Goal: Navigation & Orientation: Find specific page/section

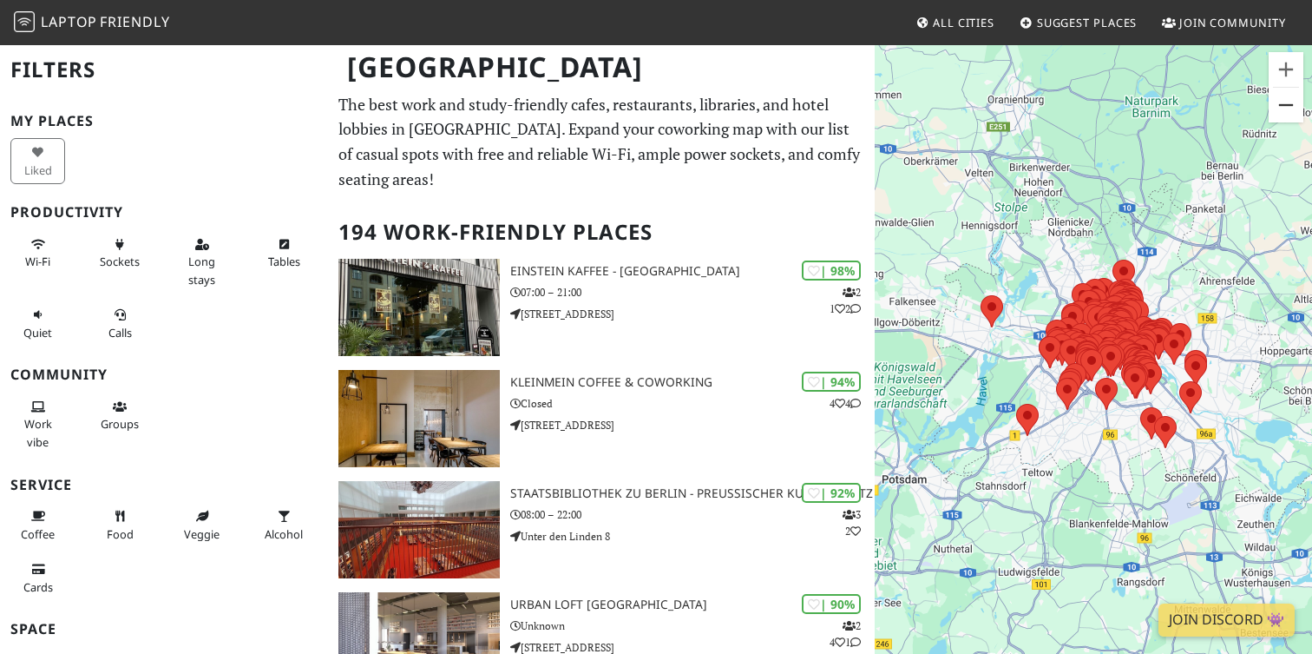
click at [1285, 92] on button "Zoom arrière" at bounding box center [1286, 105] width 35 height 35
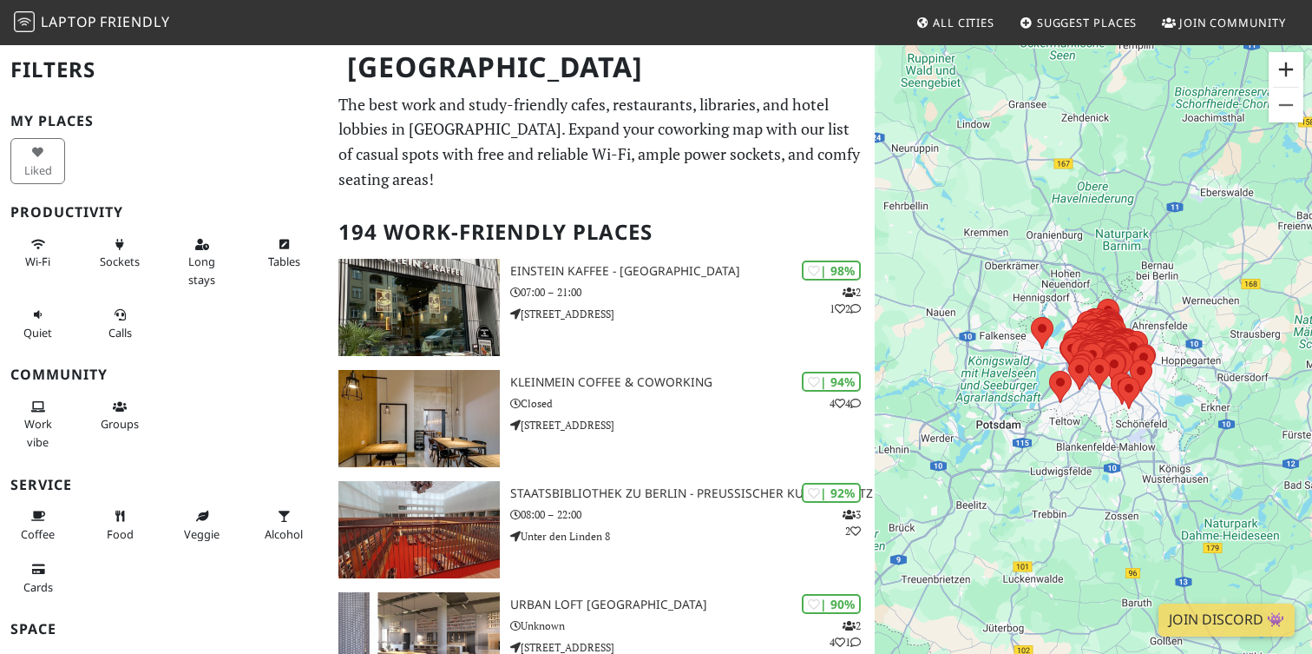
click at [1285, 55] on button "Zoom avant" at bounding box center [1286, 69] width 35 height 35
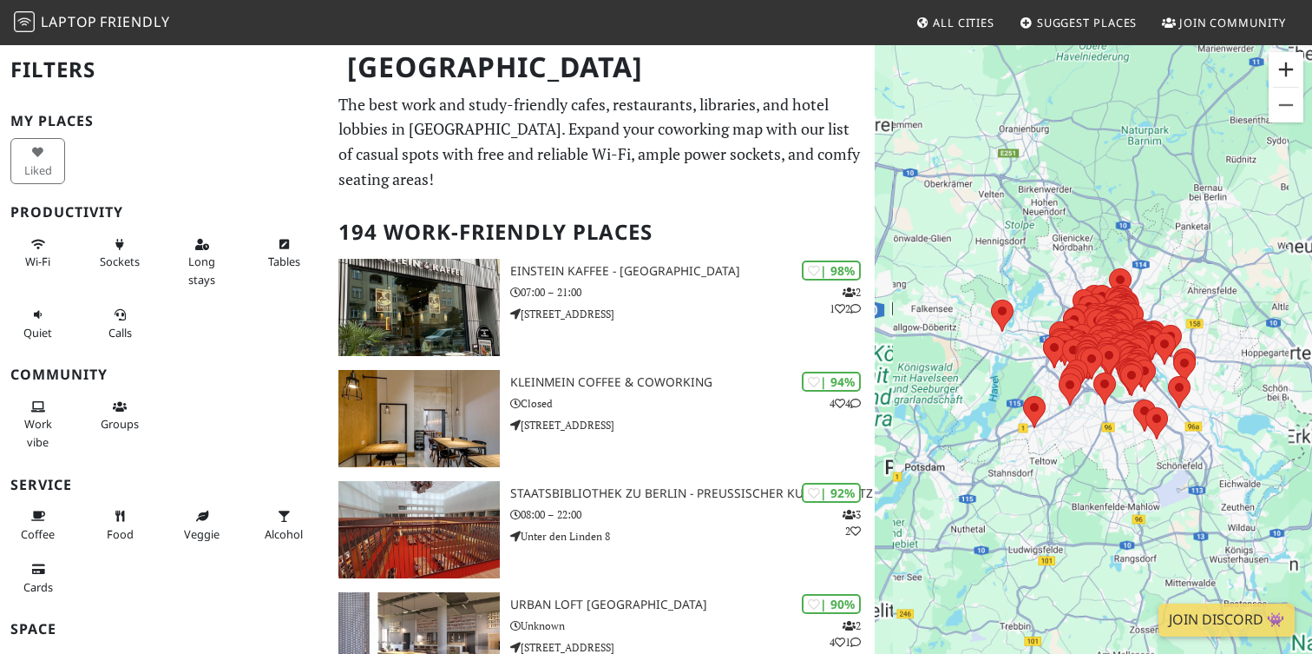
click at [1285, 55] on button "Zoom avant" at bounding box center [1286, 69] width 35 height 35
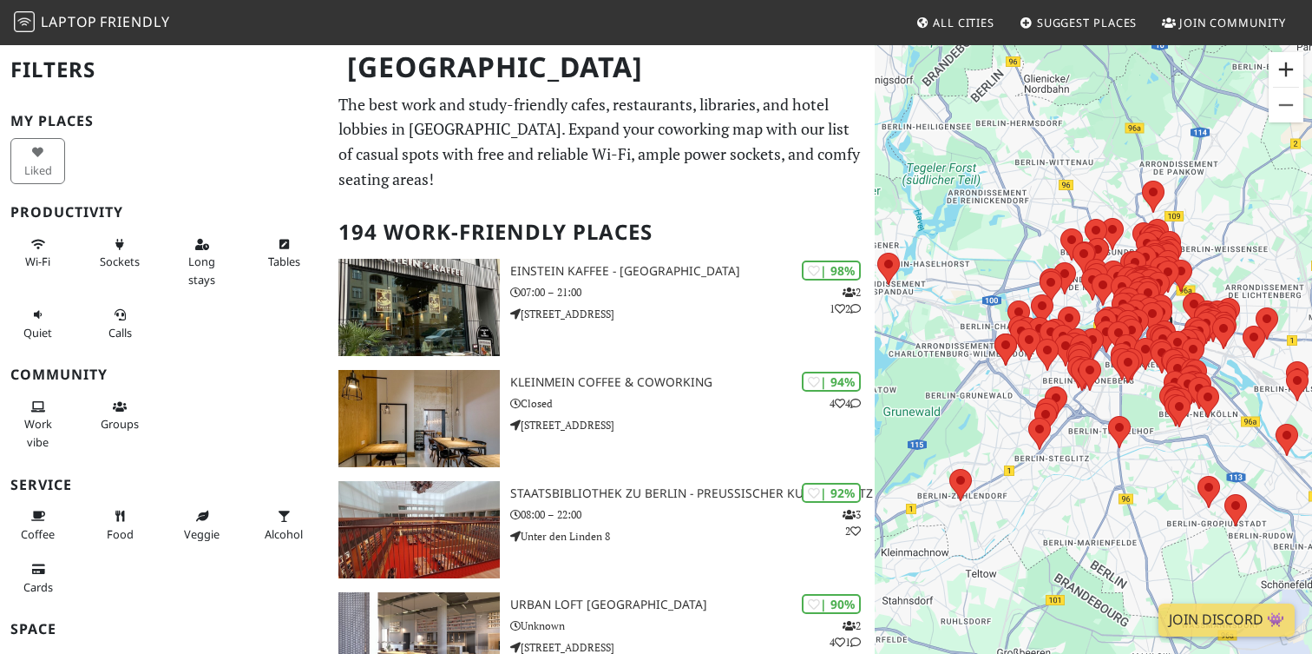
click at [1285, 55] on button "Zoom avant" at bounding box center [1286, 69] width 35 height 35
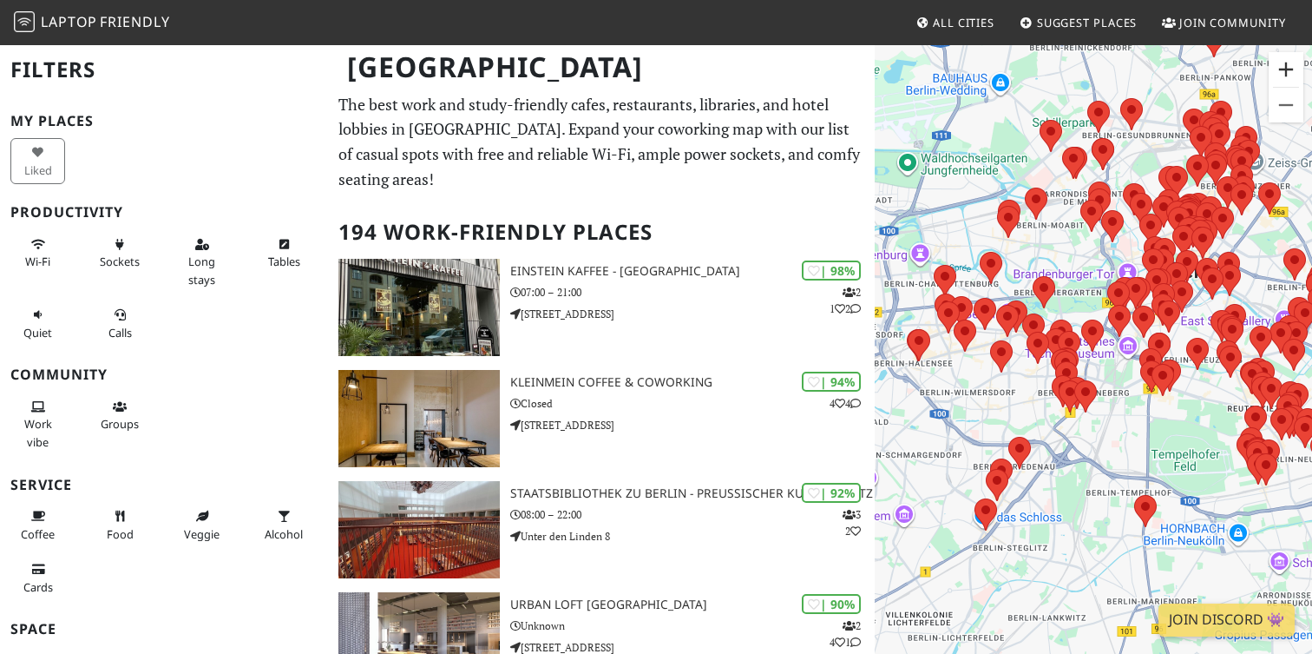
click at [1285, 55] on button "Zoom avant" at bounding box center [1286, 69] width 35 height 35
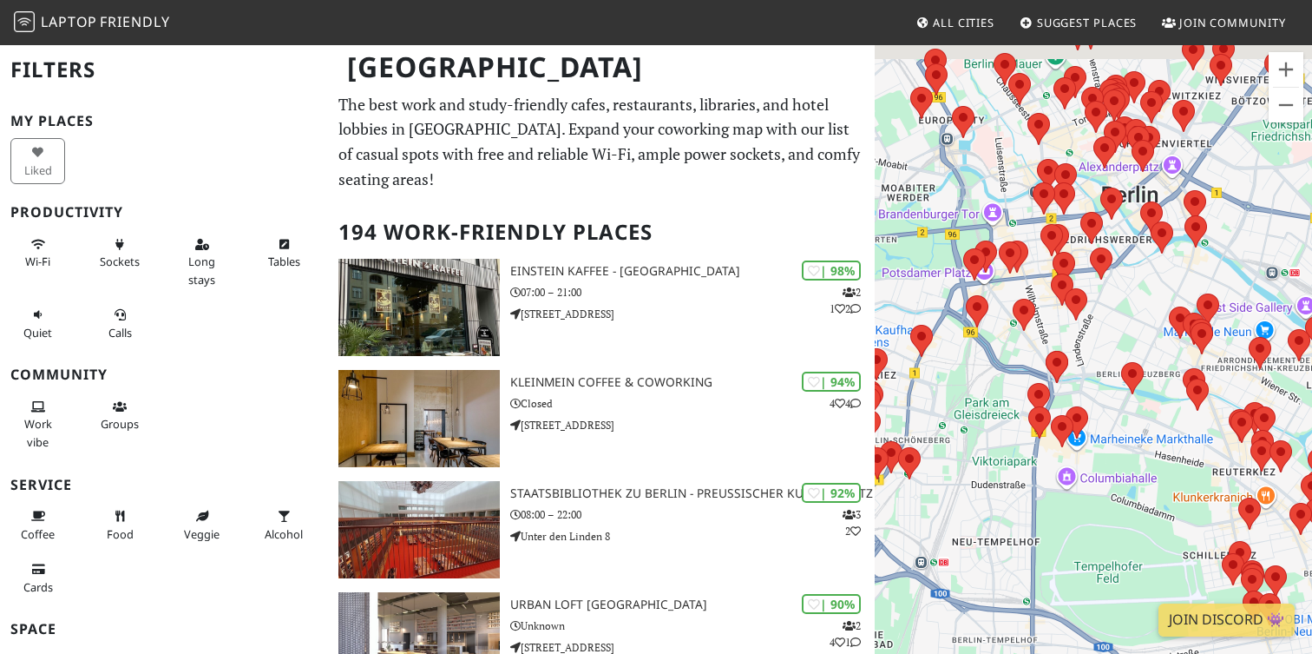
drag, startPoint x: 1250, startPoint y: 225, endPoint x: 1079, endPoint y: 249, distance: 172.7
click at [1079, 249] on div "Pour naviguer, appuyez sur les touches fléchées." at bounding box center [1093, 370] width 437 height 654
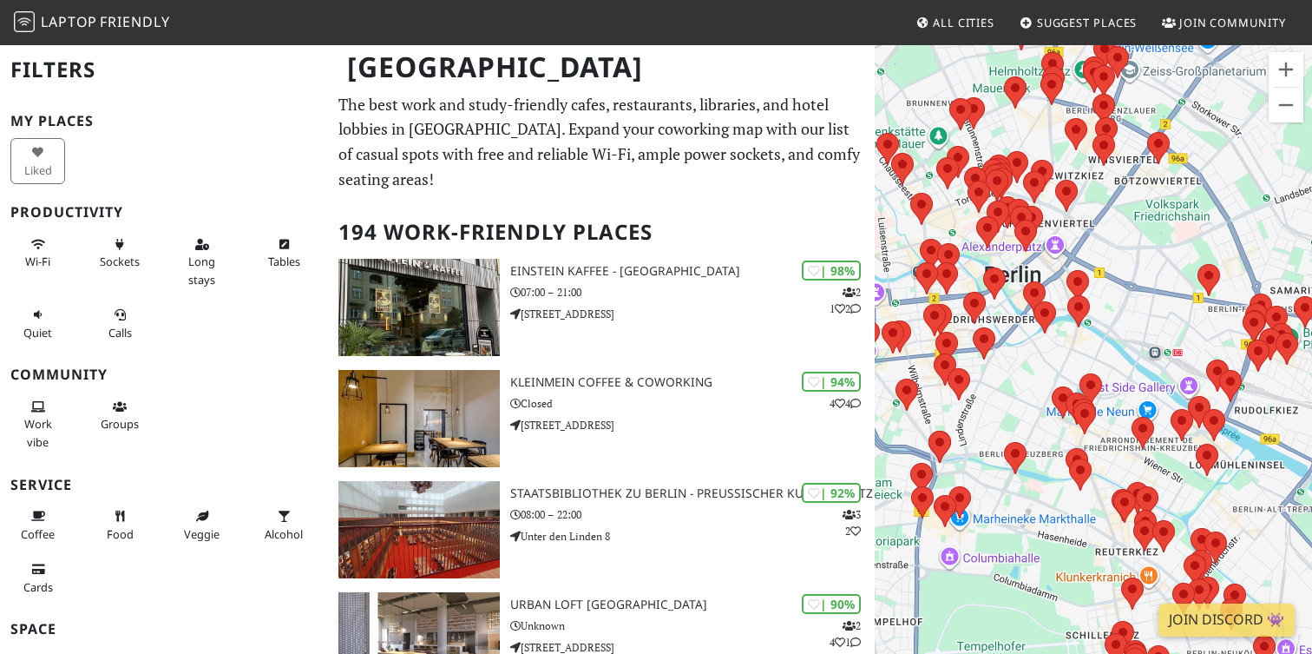
drag, startPoint x: 1265, startPoint y: 163, endPoint x: 1121, endPoint y: 261, distance: 173.6
click at [1121, 261] on div "Pour naviguer, appuyez sur les touches fléchées." at bounding box center [1093, 370] width 437 height 654
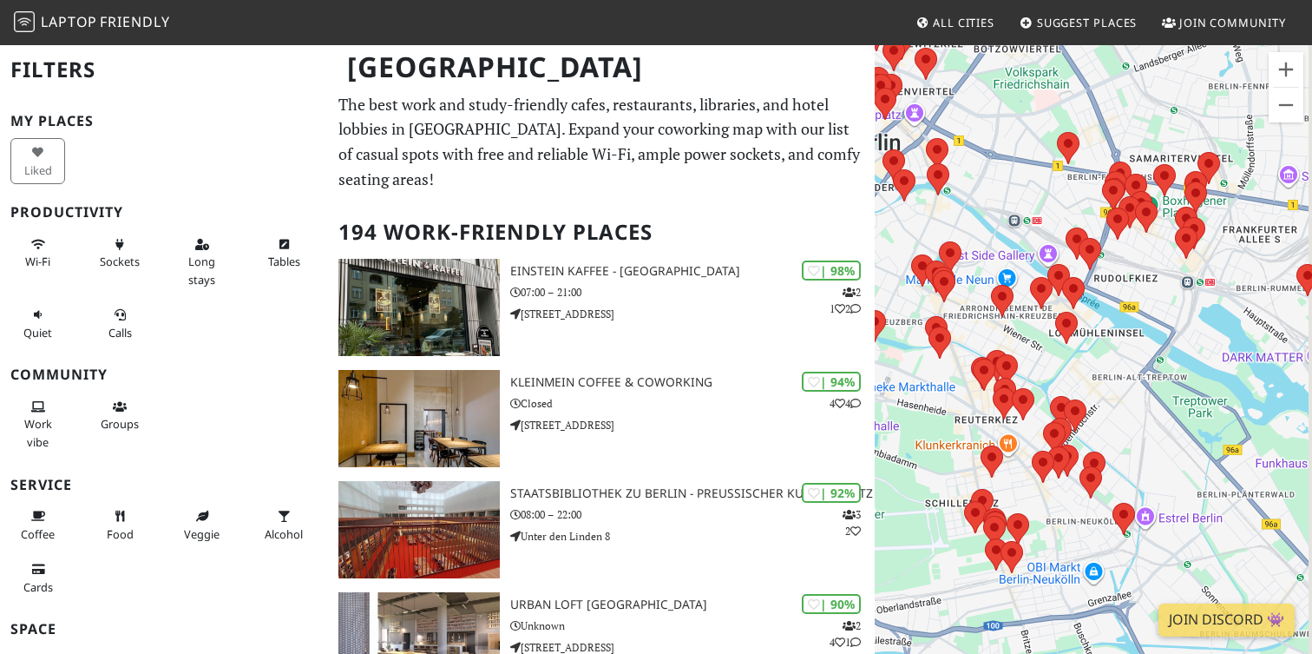
drag, startPoint x: 1217, startPoint y: 309, endPoint x: 1094, endPoint y: 161, distance: 192.3
click at [1094, 161] on div "Pour naviguer, appuyez sur les touches fléchées." at bounding box center [1093, 370] width 437 height 654
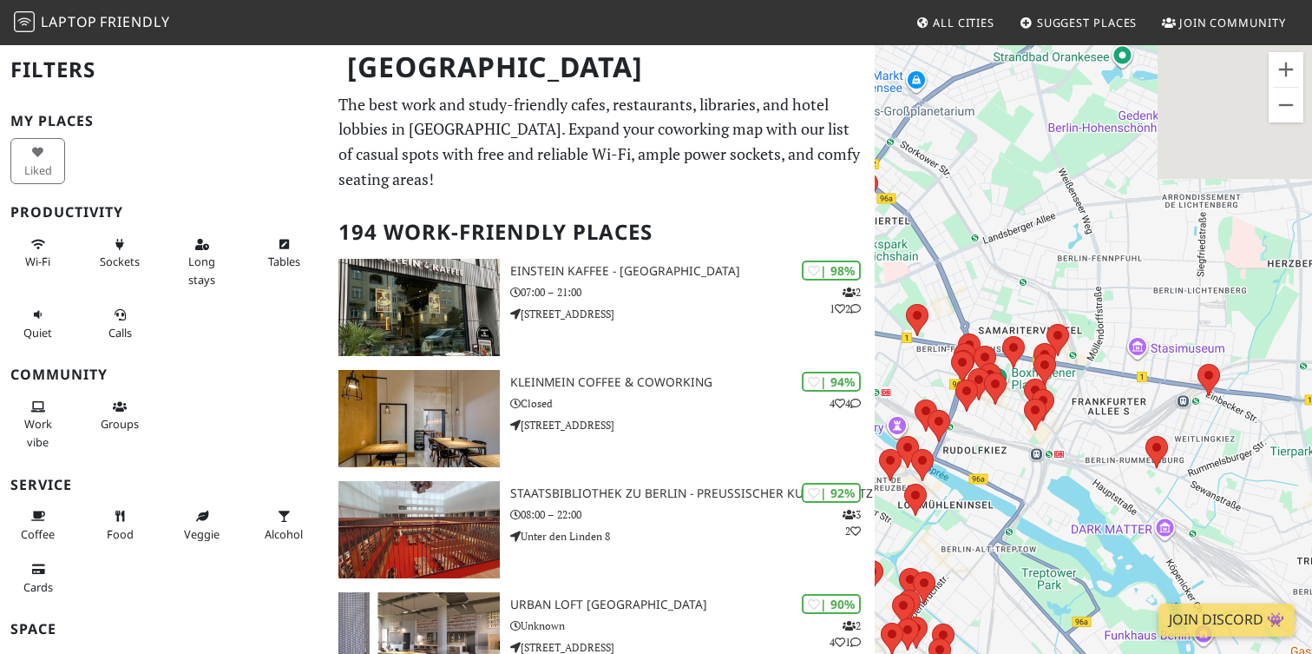
drag, startPoint x: 1094, startPoint y: 161, endPoint x: 946, endPoint y: 348, distance: 237.9
click at [946, 348] on div "Pour naviguer, appuyez sur les touches fléchées." at bounding box center [1093, 370] width 437 height 654
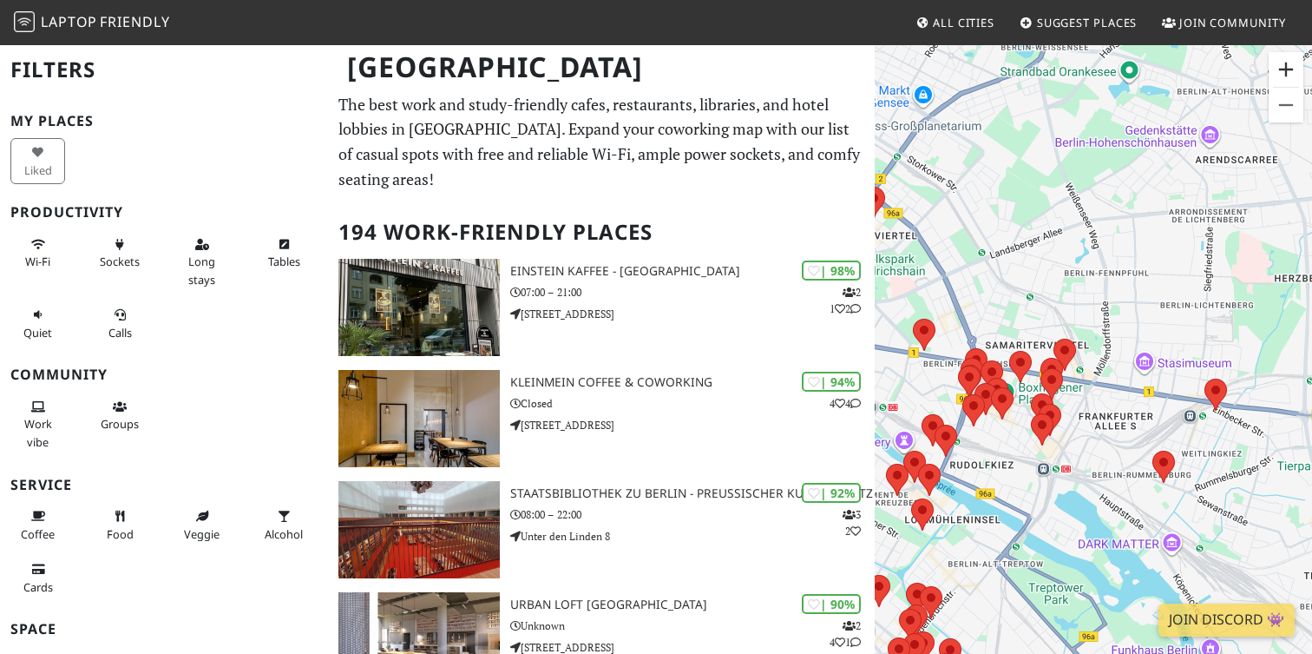
click at [1291, 76] on button "Zoom avant" at bounding box center [1286, 69] width 35 height 35
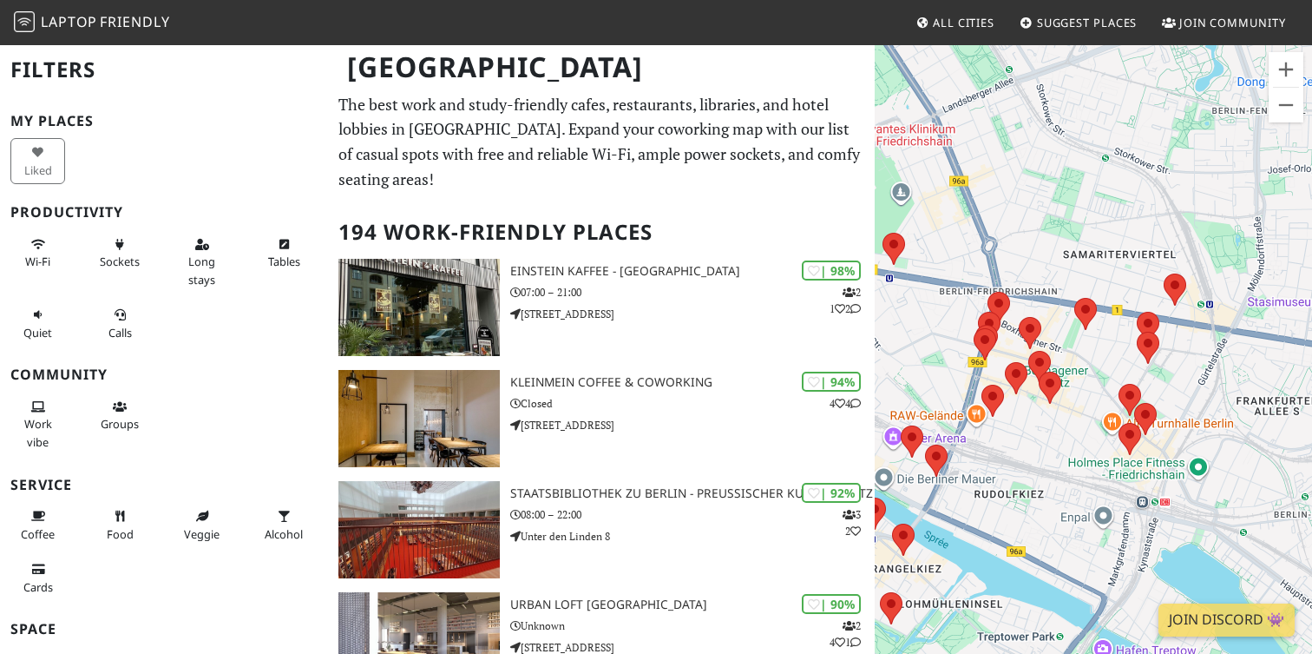
drag, startPoint x: 1045, startPoint y: 256, endPoint x: 1185, endPoint y: 189, distance: 154.9
click at [1185, 189] on div "Pour naviguer, appuyez sur les touches fléchées." at bounding box center [1093, 370] width 437 height 654
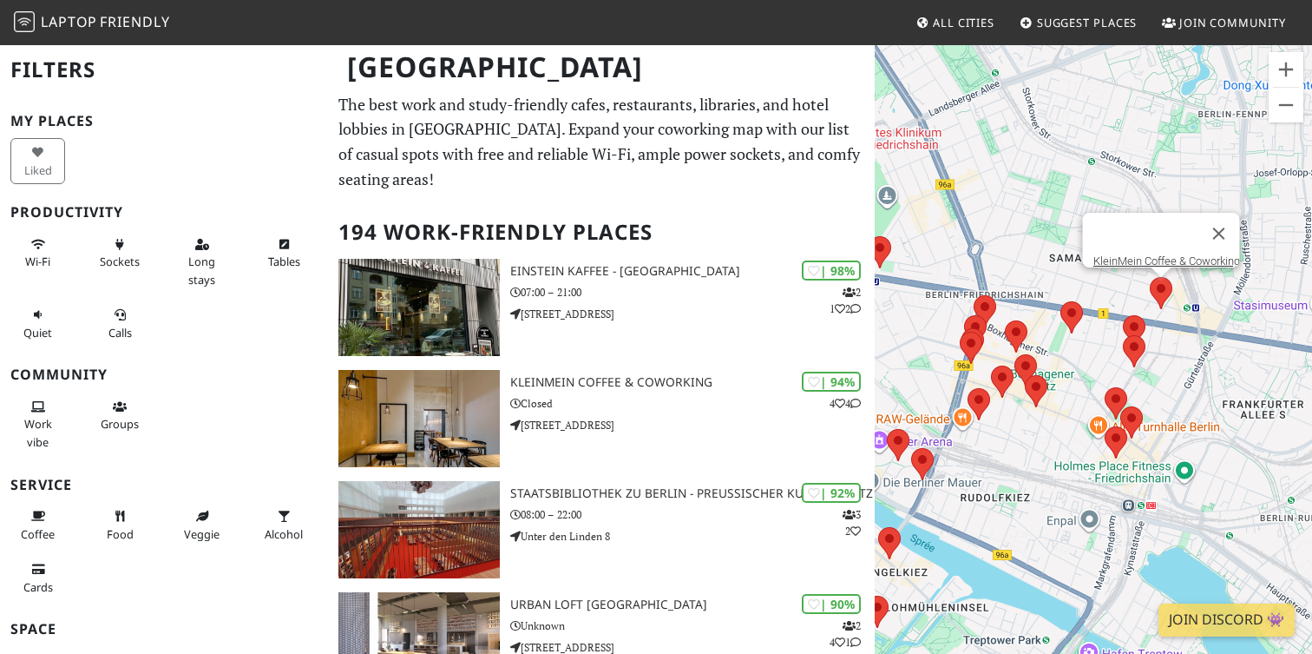
click at [1150, 277] on area at bounding box center [1150, 277] width 0 height 0
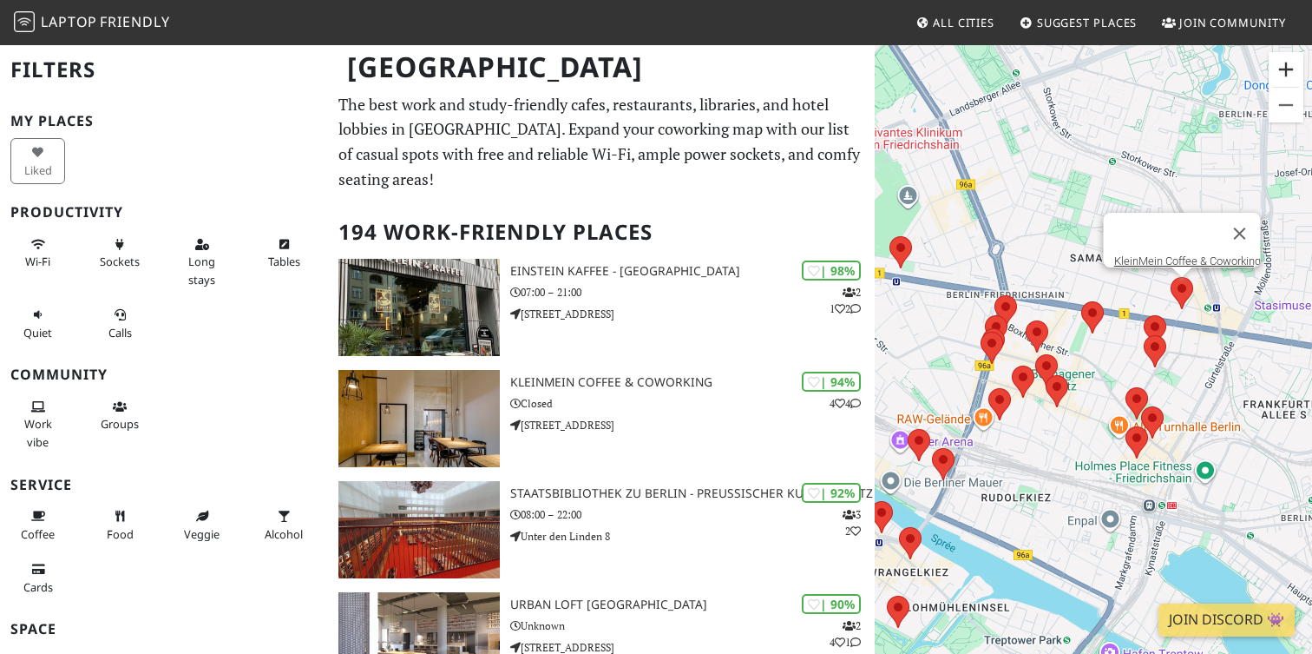
click at [1296, 63] on button "Zoom avant" at bounding box center [1286, 69] width 35 height 35
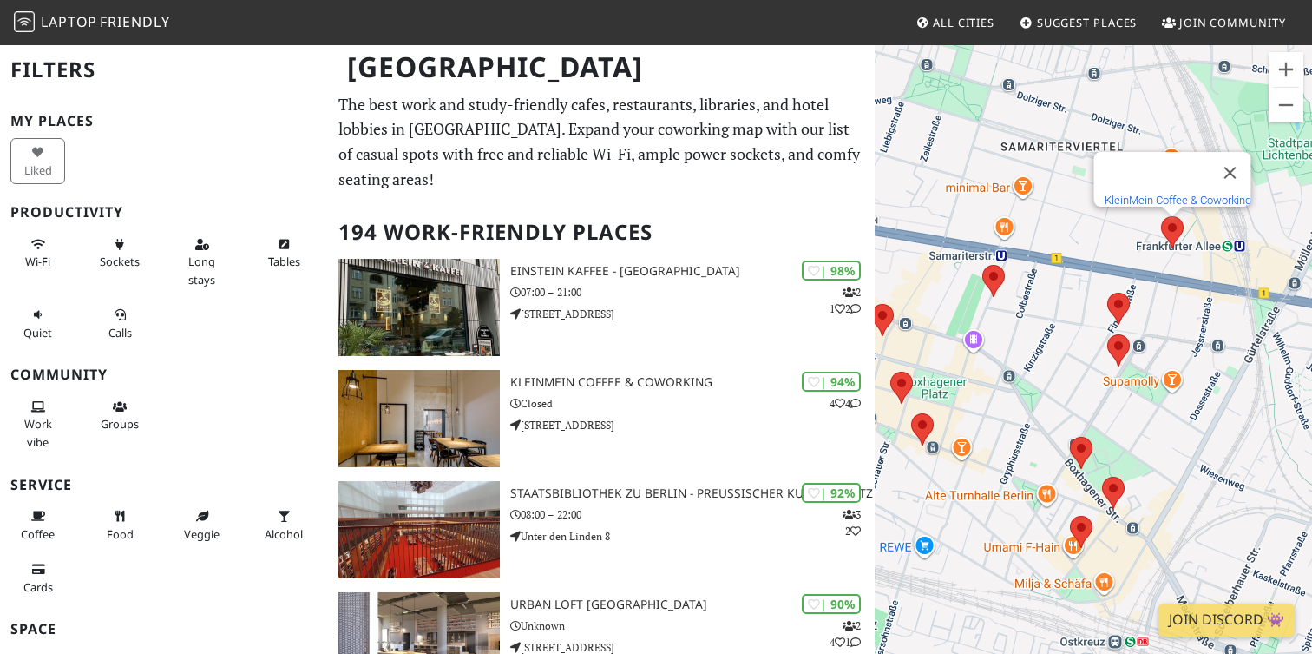
click at [1173, 194] on link "KleinMein Coffee & Coworking" at bounding box center [1178, 200] width 147 height 13
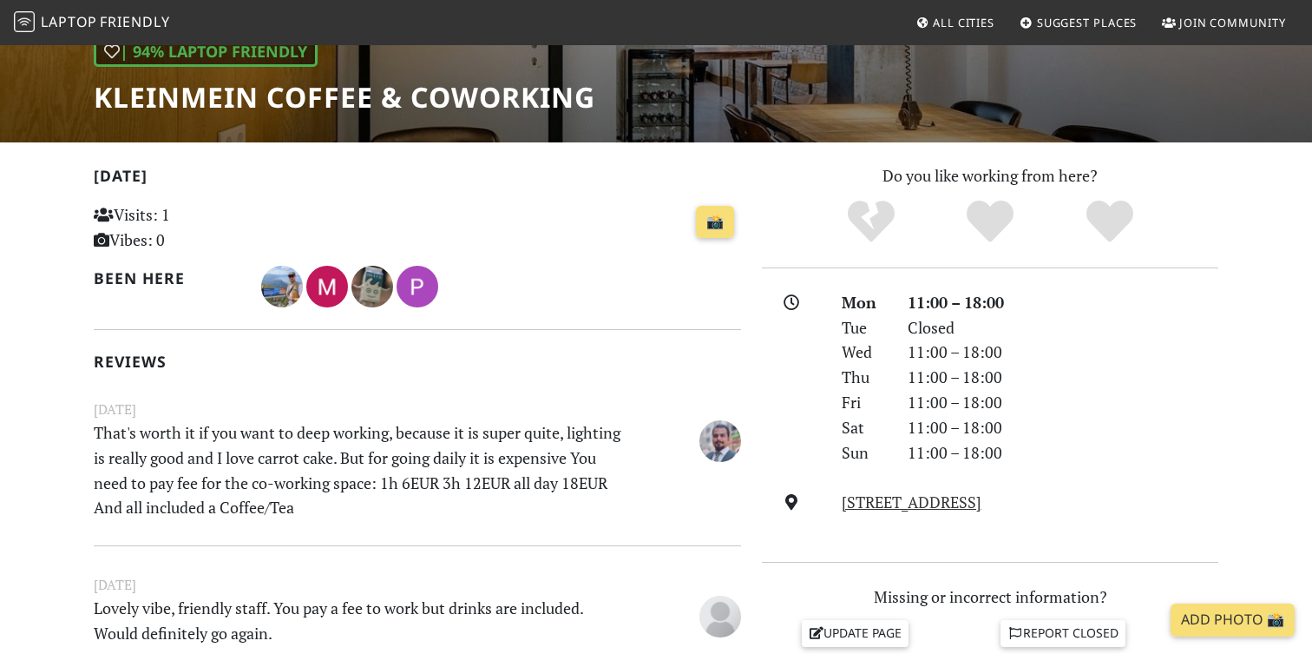
scroll to position [266, 0]
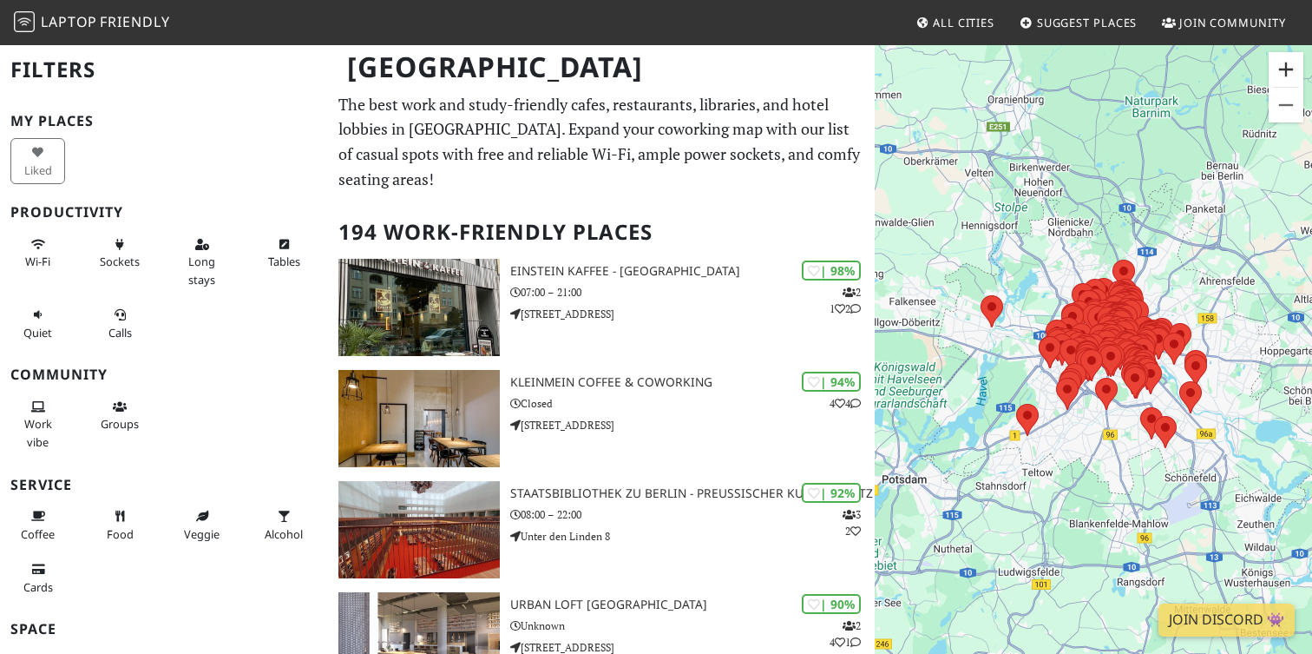
click at [1290, 60] on button "Zoom avant" at bounding box center [1286, 69] width 35 height 35
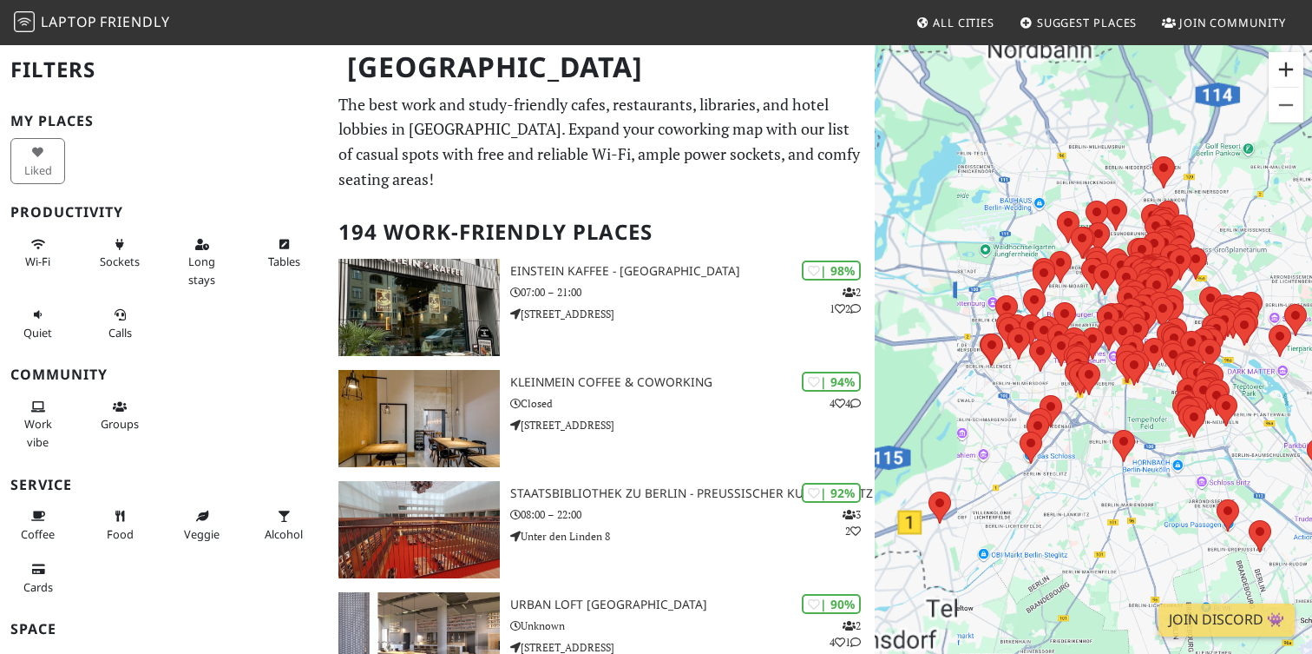
click at [1290, 60] on button "Zoom avant" at bounding box center [1286, 69] width 35 height 35
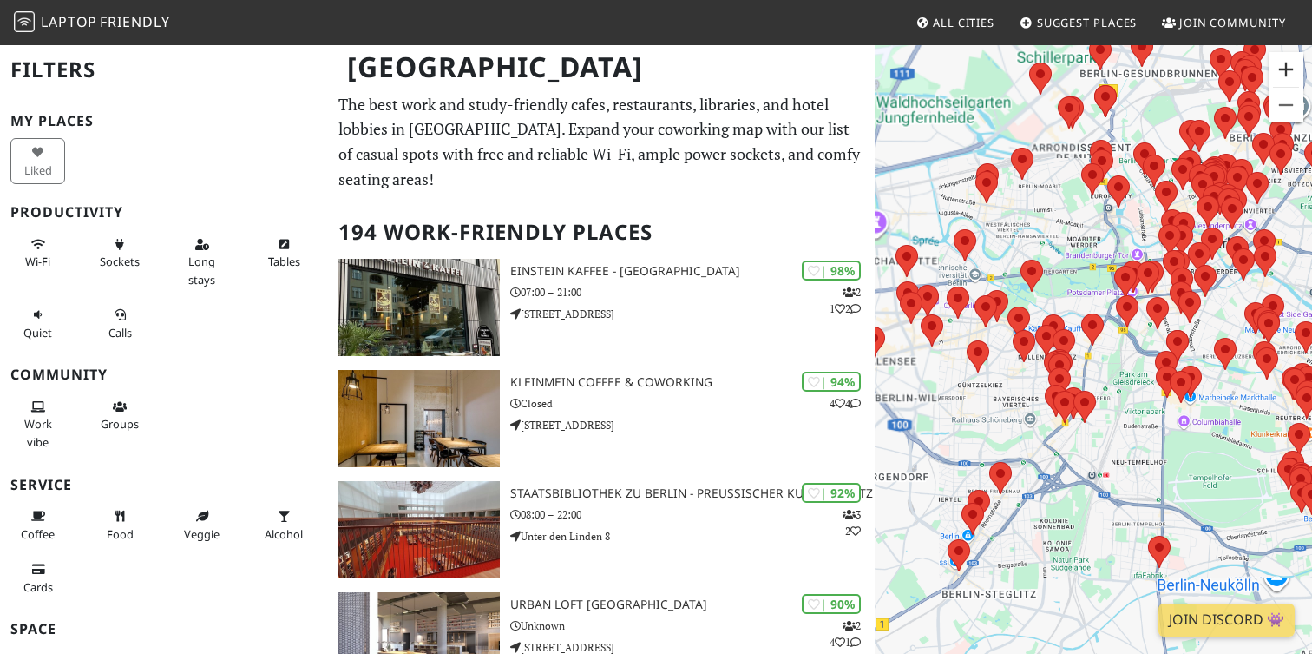
click at [1290, 60] on button "Zoom avant" at bounding box center [1286, 69] width 35 height 35
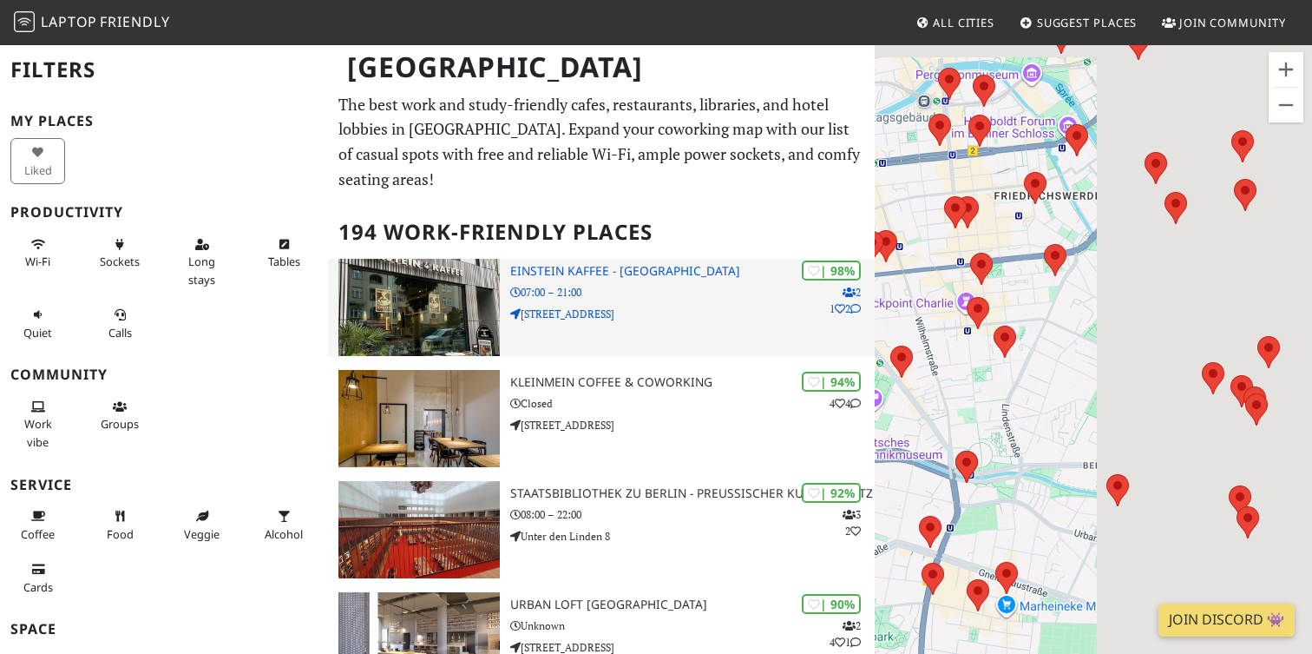
drag, startPoint x: 1128, startPoint y: 199, endPoint x: 736, endPoint y: 326, distance: 412.5
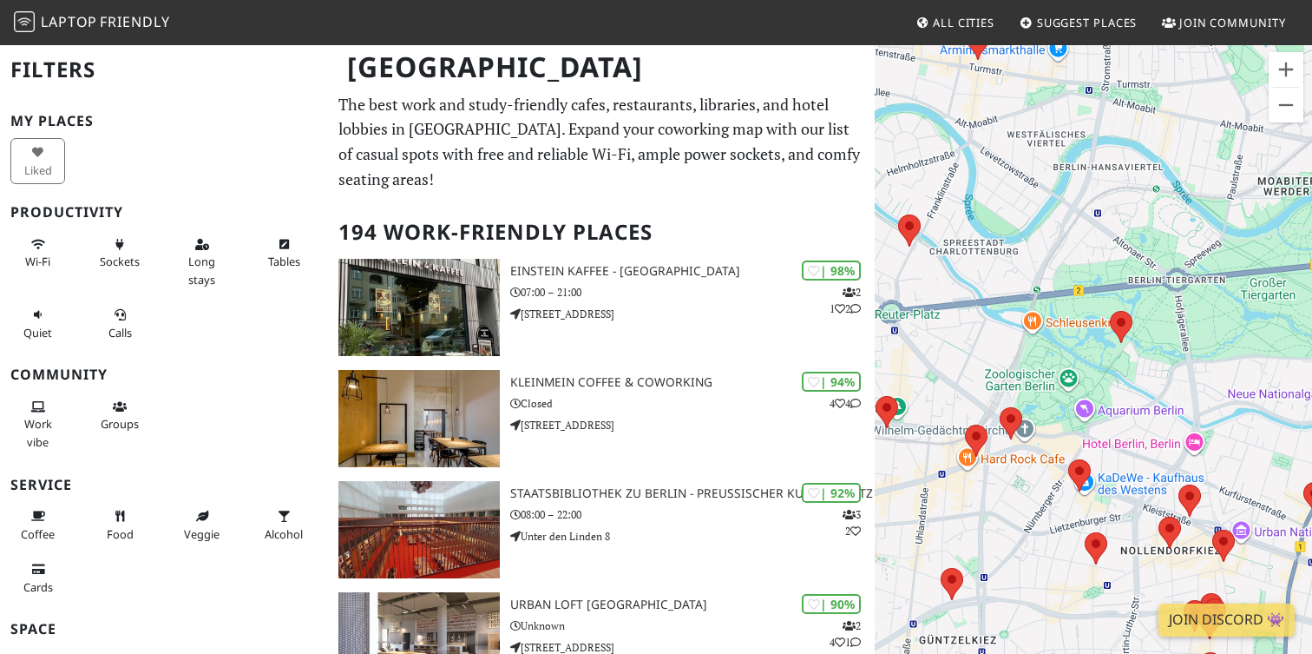
drag, startPoint x: 1109, startPoint y: 290, endPoint x: 878, endPoint y: 387, distance: 250.5
click at [878, 387] on div "Pour naviguer, appuyez sur les touches fléchées." at bounding box center [1093, 370] width 437 height 654
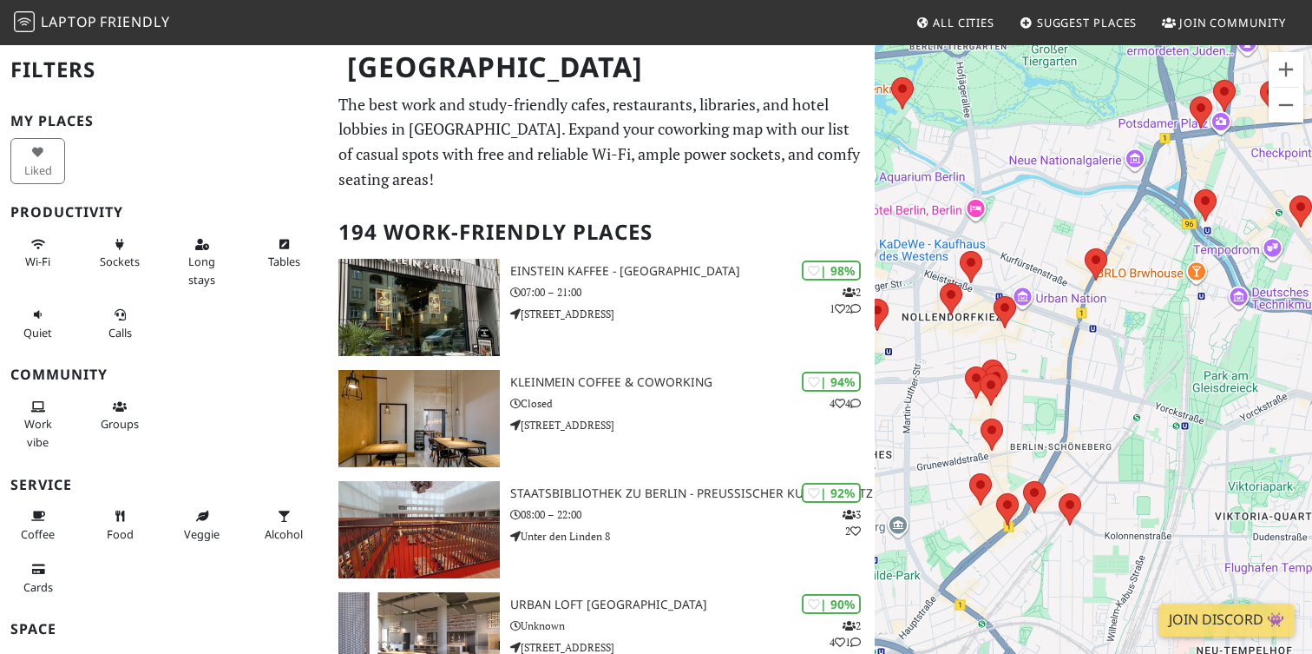
drag, startPoint x: 1130, startPoint y: 420, endPoint x: 915, endPoint y: 172, distance: 328.6
click at [915, 172] on div "Pour naviguer, appuyez sur les touches fléchées." at bounding box center [1093, 370] width 437 height 654
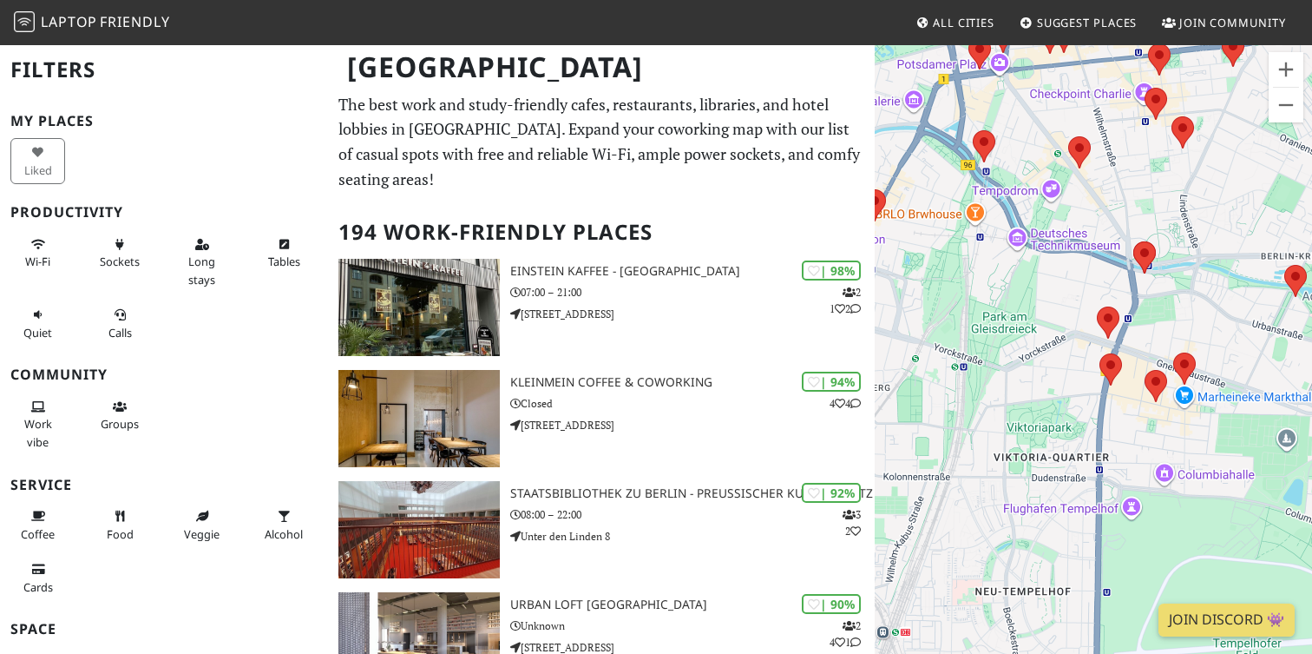
drag, startPoint x: 1158, startPoint y: 297, endPoint x: 1044, endPoint y: 229, distance: 132.3
click at [1044, 229] on div "Pour naviguer, appuyez sur les touches fléchées." at bounding box center [1093, 370] width 437 height 654
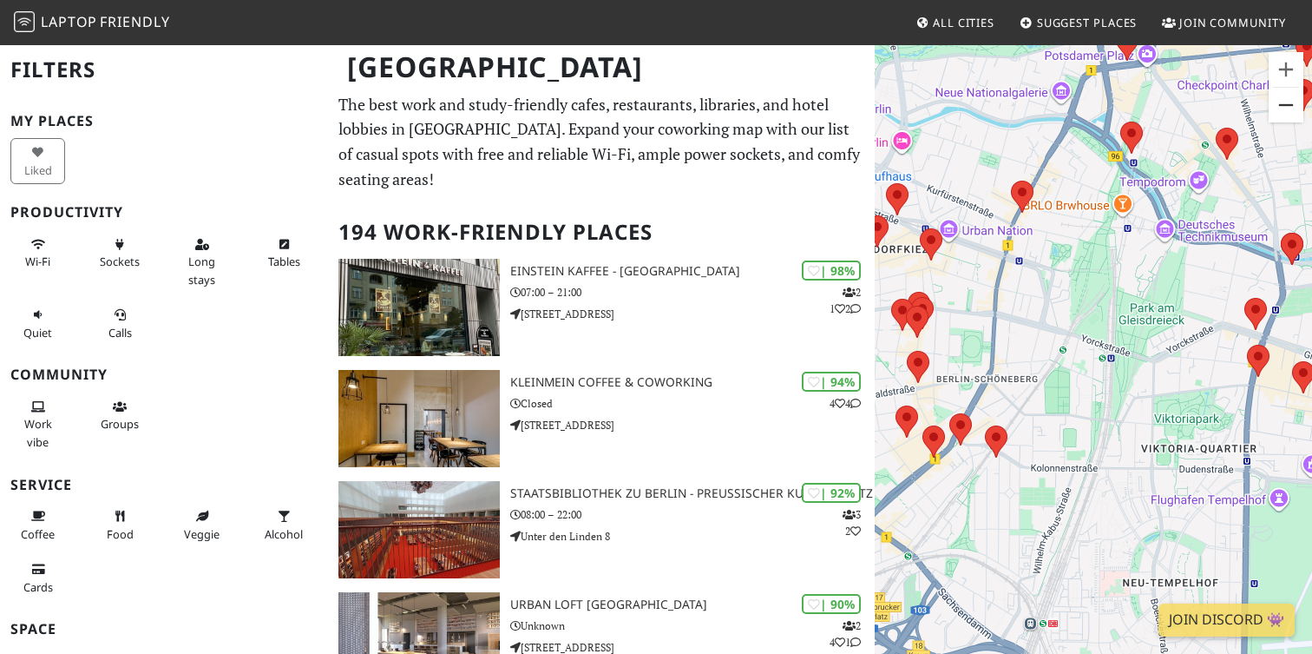
click at [1285, 108] on button "Zoom arrière" at bounding box center [1286, 105] width 35 height 35
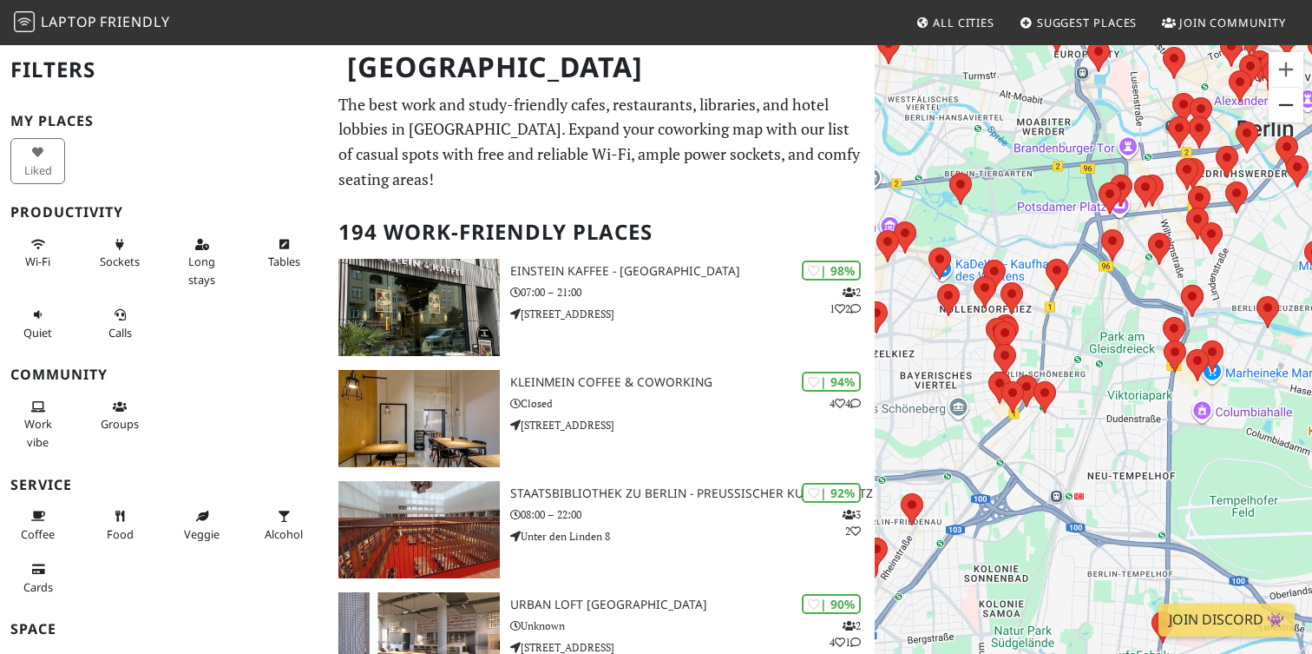
click at [1285, 108] on button "Zoom arrière" at bounding box center [1286, 105] width 35 height 35
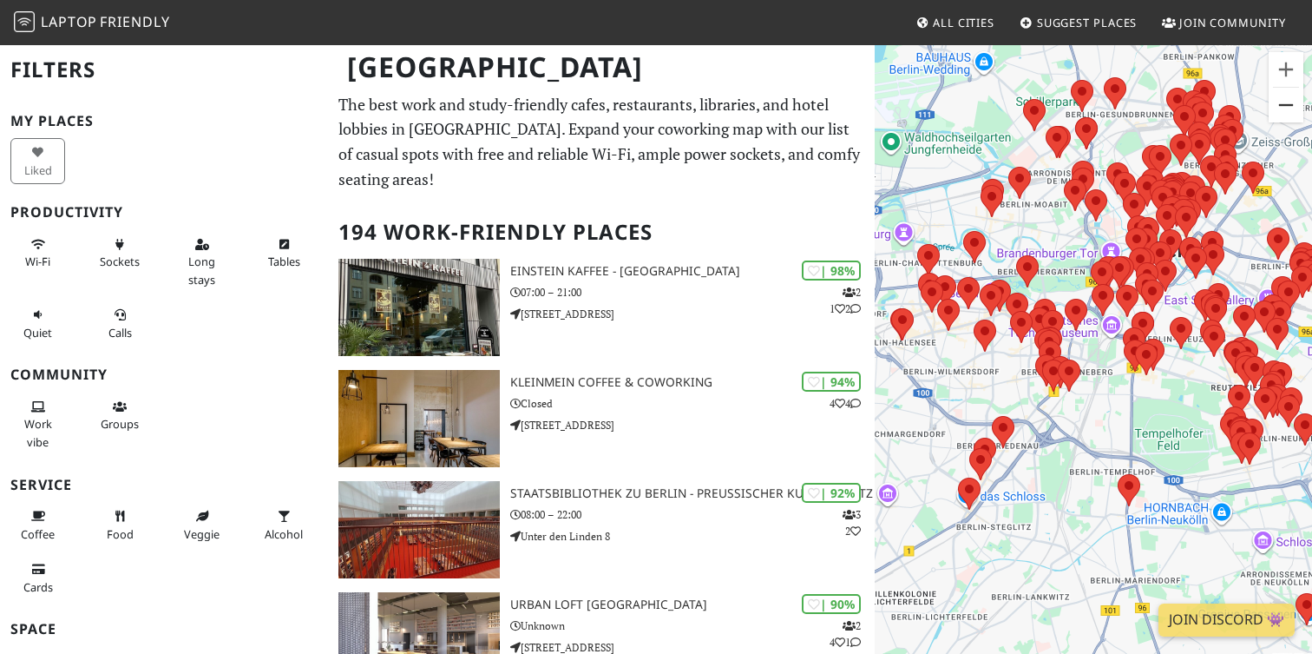
click at [1285, 108] on button "Zoom arrière" at bounding box center [1286, 105] width 35 height 35
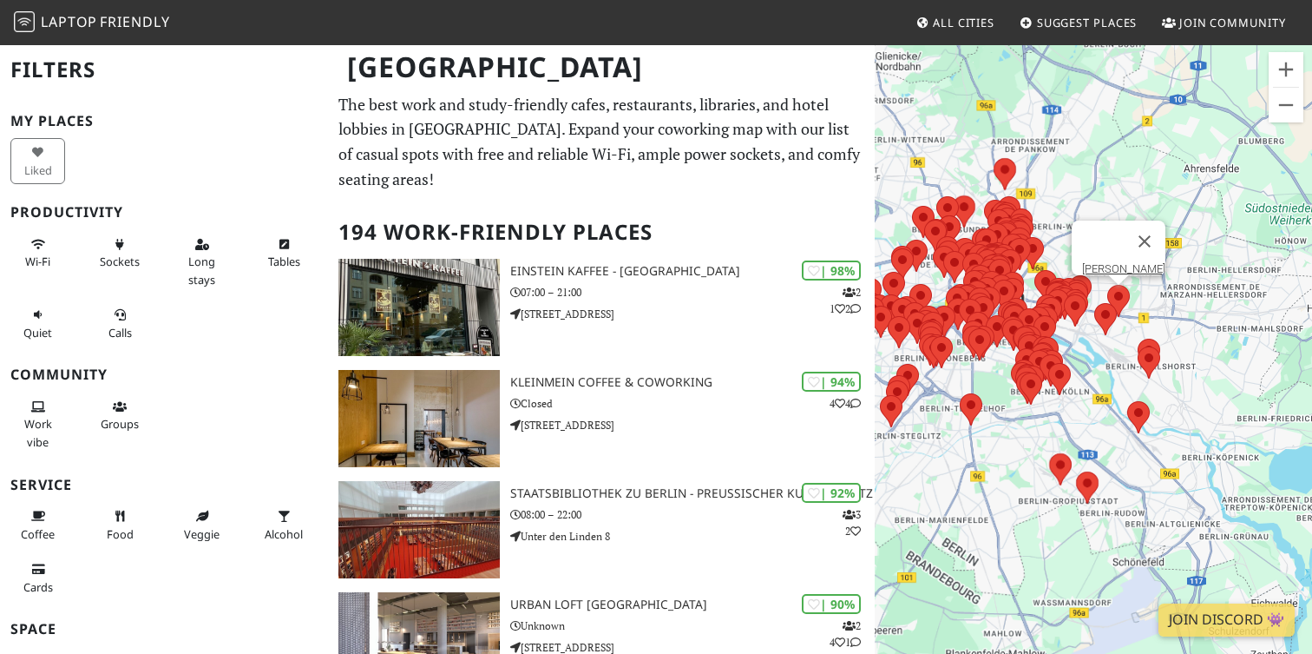
drag, startPoint x: 1265, startPoint y: 321, endPoint x: 1194, endPoint y: 354, distance: 78.4
click at [1130, 317] on div at bounding box center [1118, 301] width 23 height 32
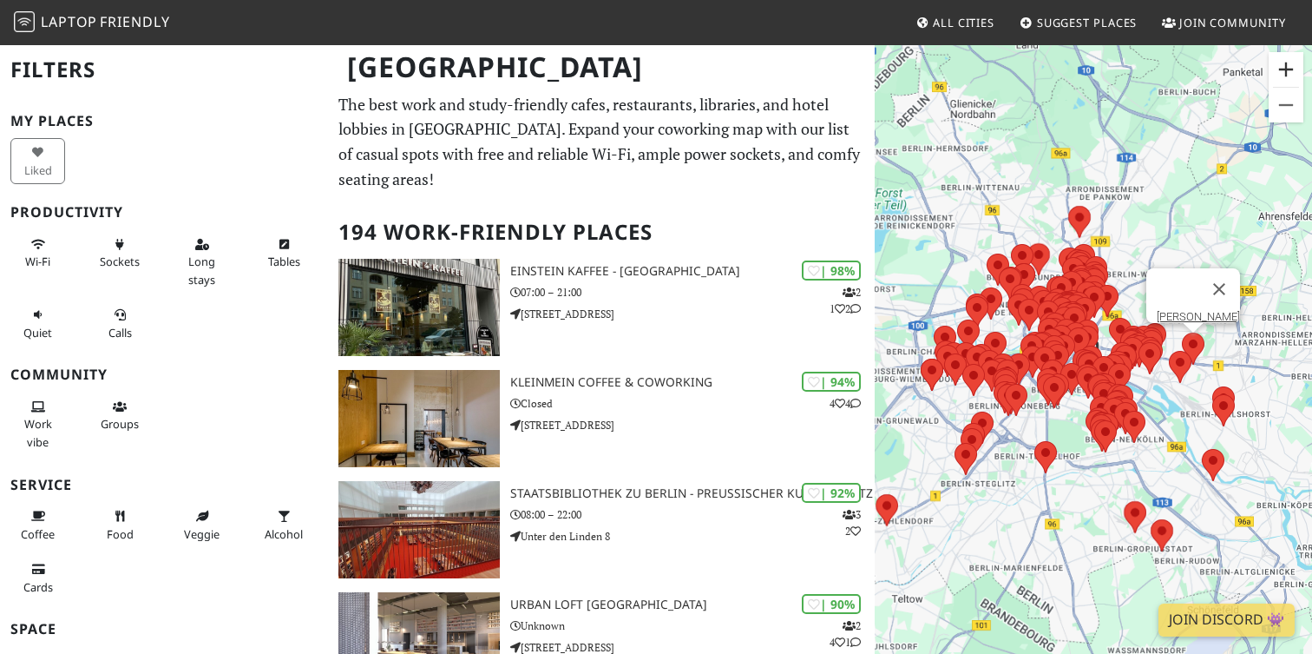
click at [1282, 78] on button "Zoom avant" at bounding box center [1286, 69] width 35 height 35
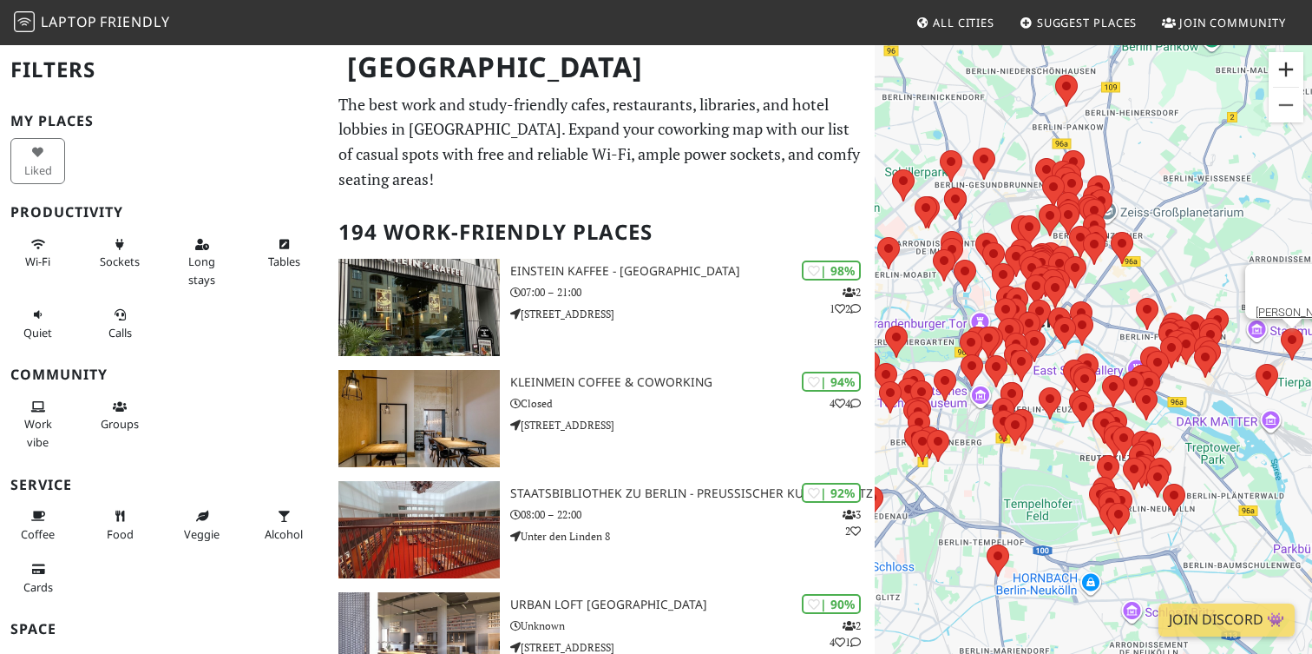
click at [1282, 78] on button "Zoom avant" at bounding box center [1286, 69] width 35 height 35
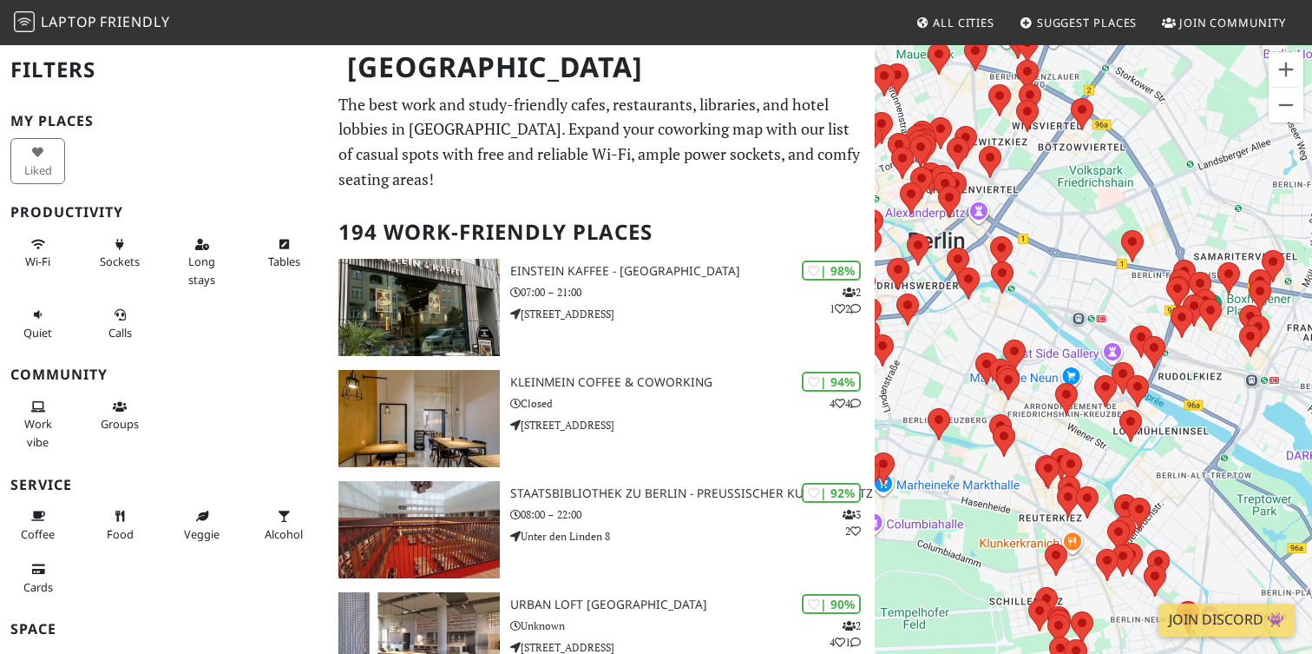
drag, startPoint x: 1253, startPoint y: 240, endPoint x: 1175, endPoint y: 211, distance: 83.2
click at [1175, 211] on div "Pour naviguer, appuyez sur les touches fléchées. Ormado Kaffeehaus" at bounding box center [1093, 370] width 437 height 654
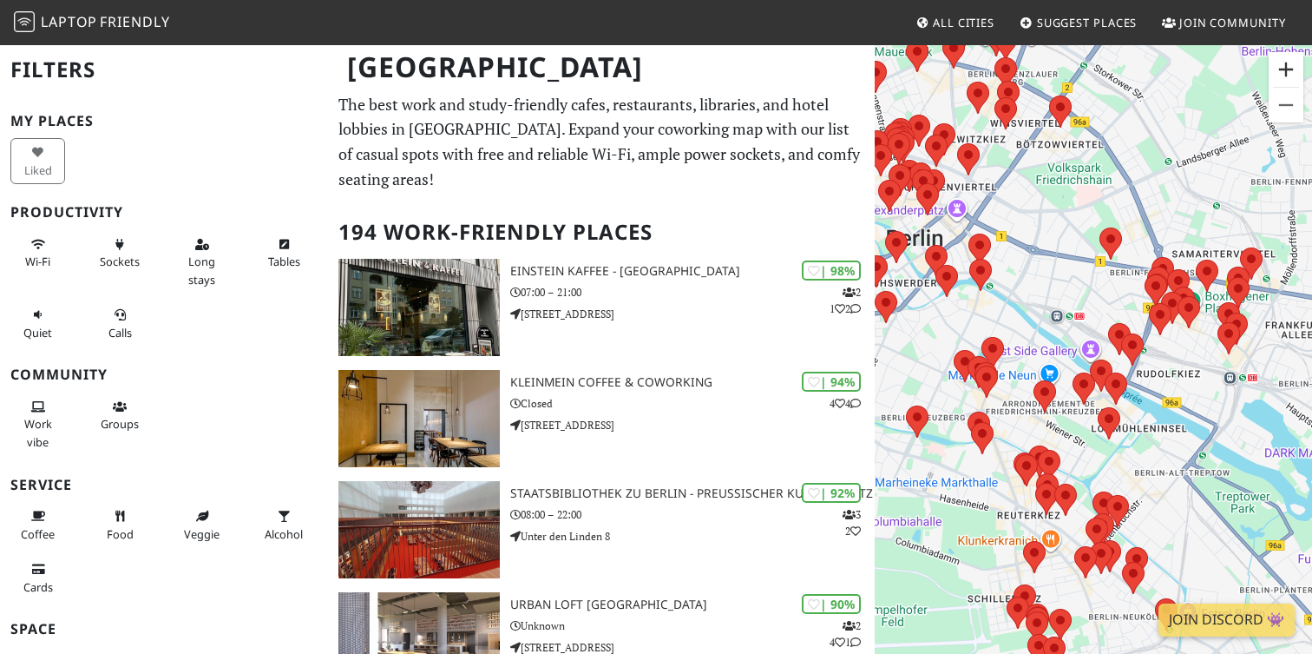
click at [1282, 72] on button "Zoom avant" at bounding box center [1286, 69] width 35 height 35
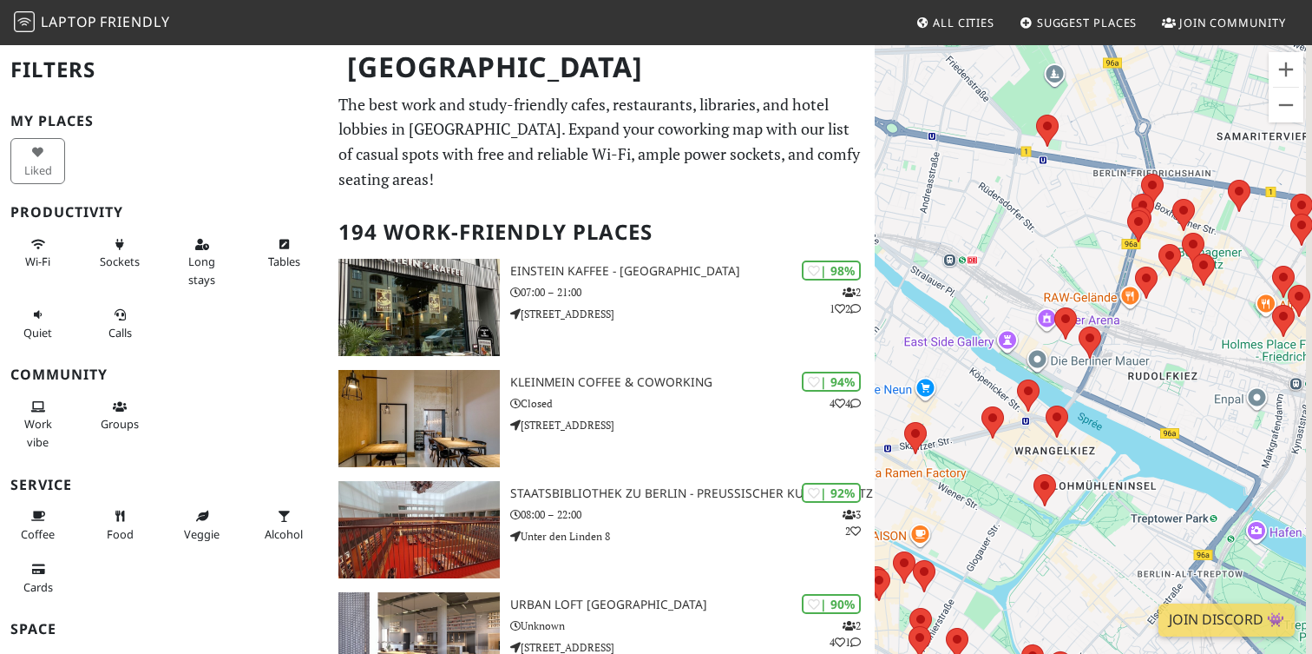
drag, startPoint x: 1191, startPoint y: 154, endPoint x: 1038, endPoint y: 166, distance: 153.2
click at [1038, 166] on div "Pour naviguer, appuyez sur les touches fléchées. Ormado Kaffeehaus" at bounding box center [1093, 370] width 437 height 654
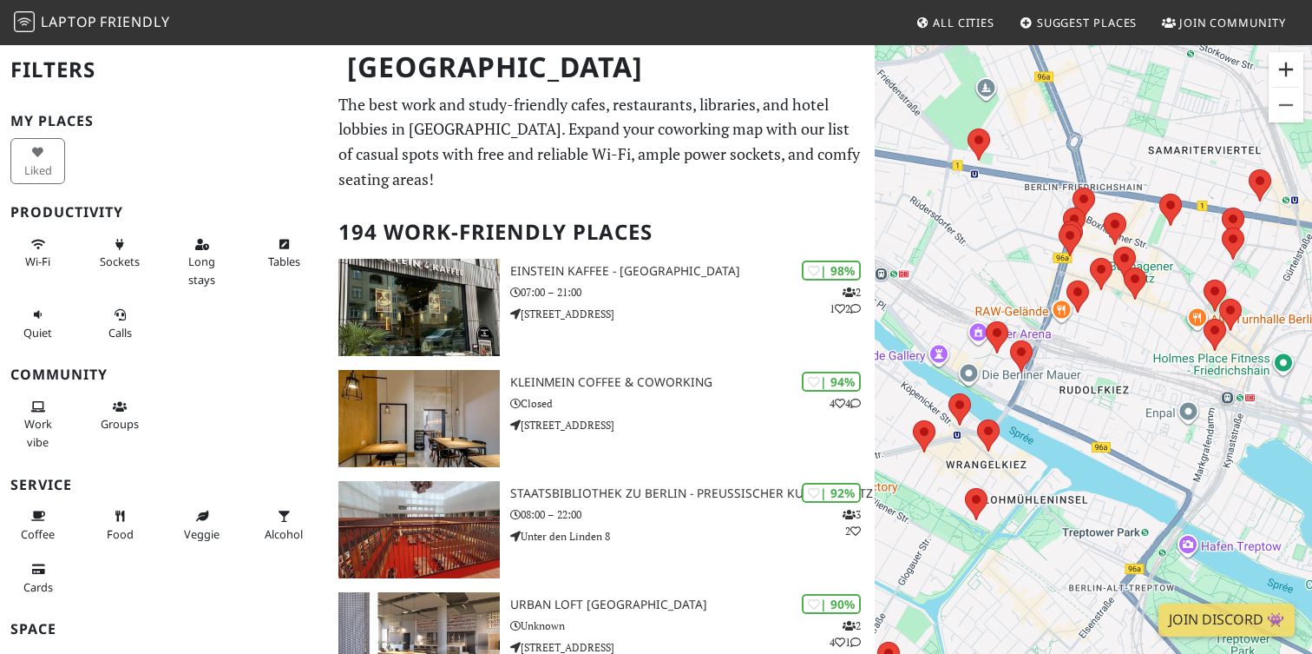
click at [1291, 65] on button "Zoom avant" at bounding box center [1286, 69] width 35 height 35
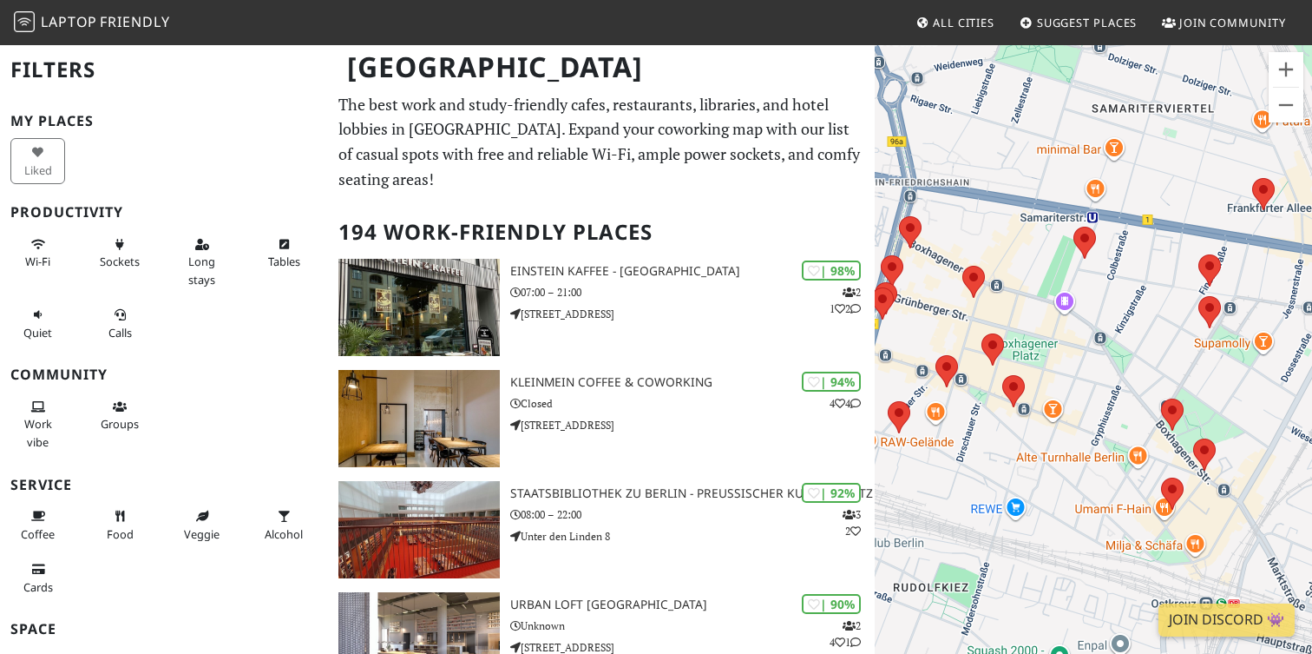
drag, startPoint x: 1208, startPoint y: 178, endPoint x: 1038, endPoint y: 359, distance: 248.7
click at [1040, 359] on div "Pour naviguer, appuyez sur les touches fléchées. Ormado Kaffeehaus" at bounding box center [1093, 370] width 437 height 654
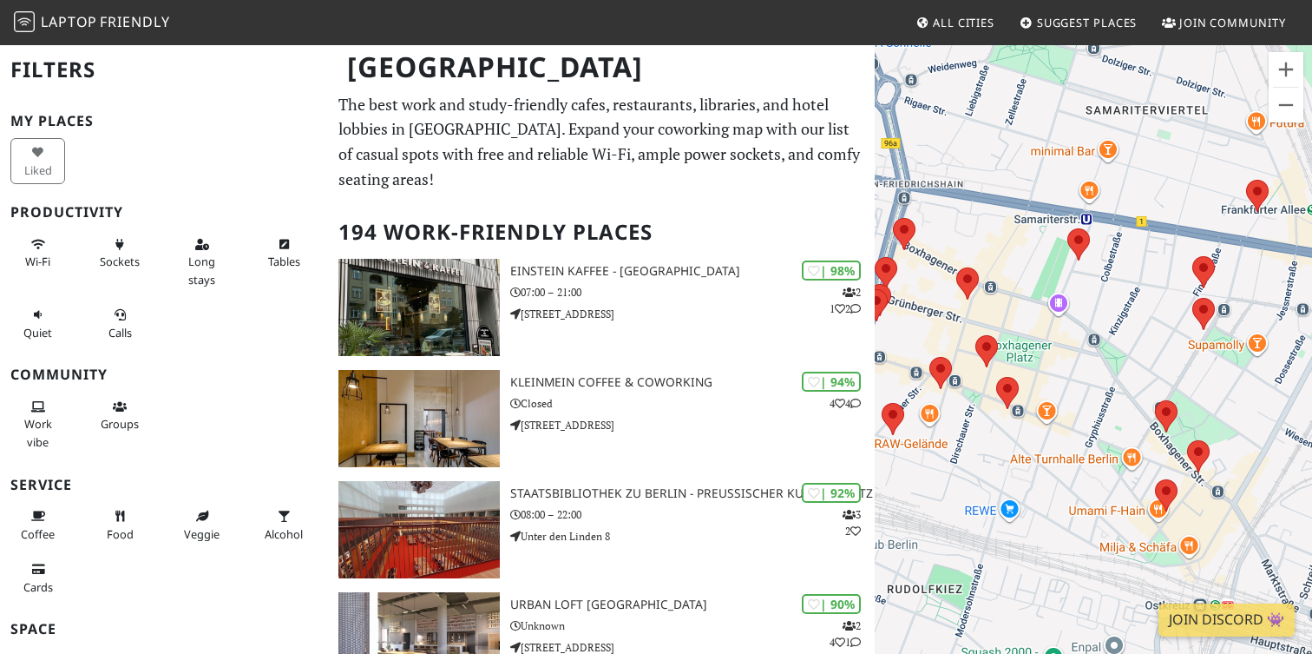
drag, startPoint x: 992, startPoint y: 217, endPoint x: 1035, endPoint y: 221, distance: 42.7
click at [1035, 221] on div "Pour naviguer, appuyez sur les touches fléchées. Ormado Kaffeehaus" at bounding box center [1093, 370] width 437 height 654
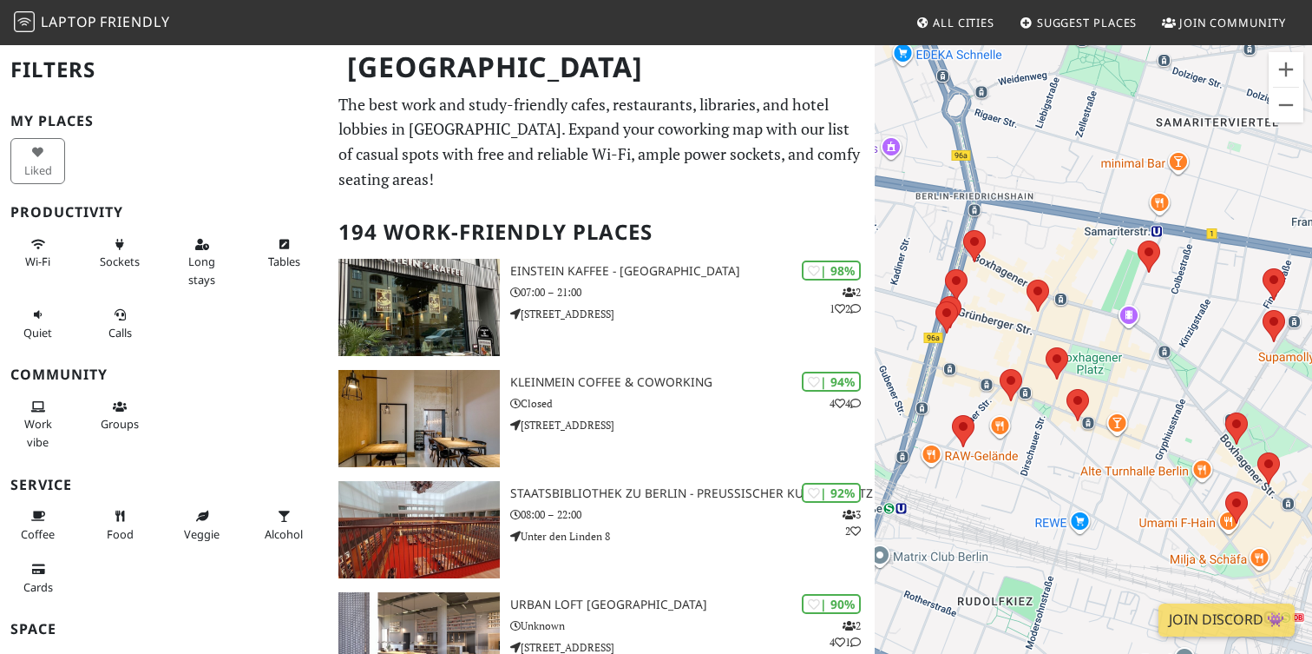
drag, startPoint x: 1026, startPoint y: 266, endPoint x: 1119, endPoint y: 278, distance: 93.7
click at [1118, 278] on div "Pour naviguer, appuyez sur les touches fléchées. Ormado Kaffeehaus" at bounding box center [1093, 370] width 437 height 654
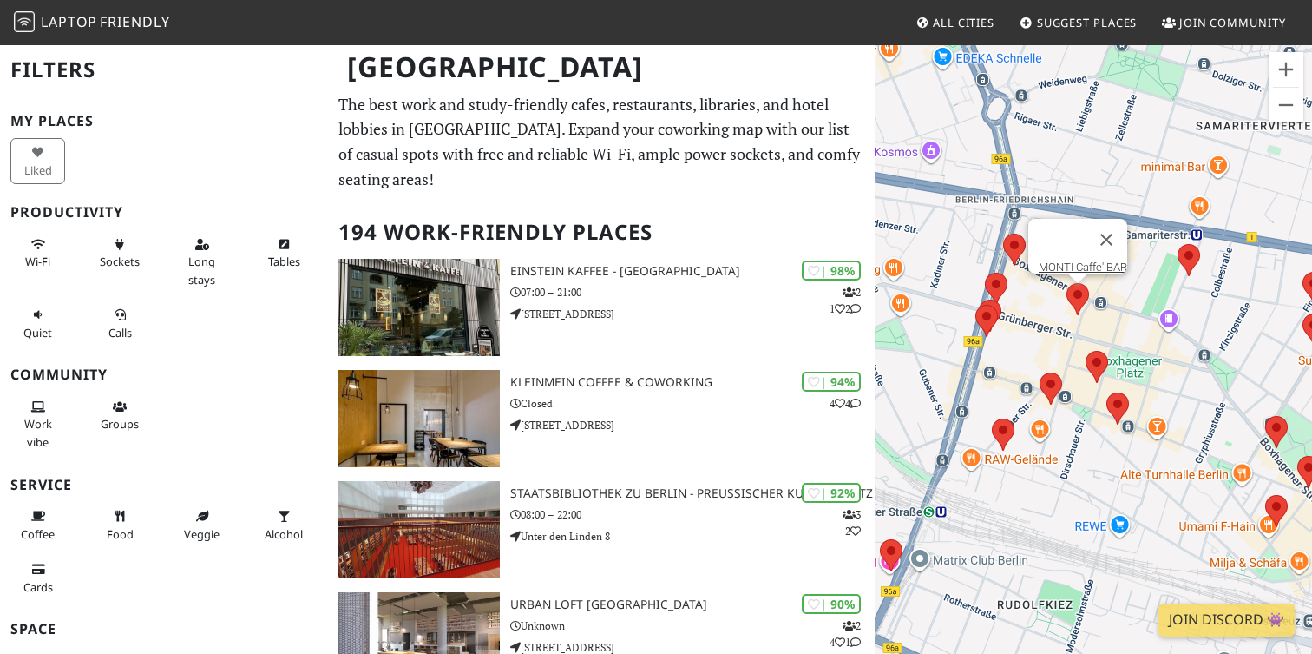
click at [1067, 283] on area at bounding box center [1067, 283] width 0 height 0
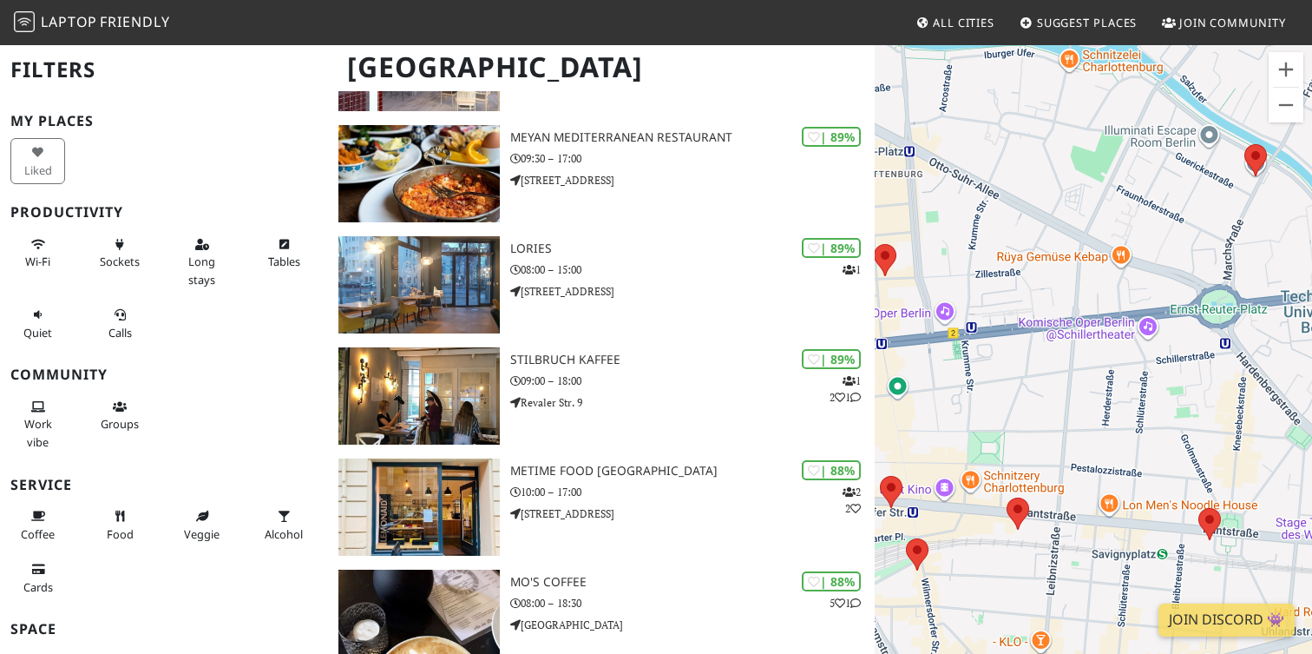
scroll to position [587, 0]
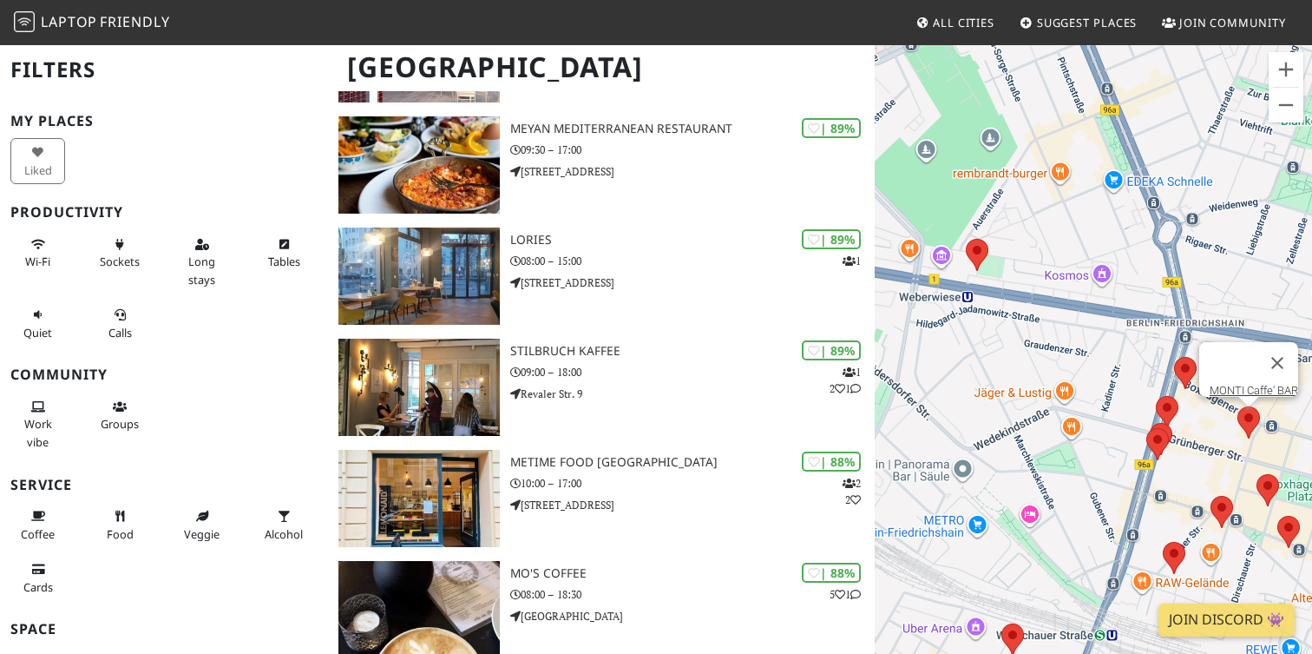
drag, startPoint x: 1048, startPoint y: 420, endPoint x: 1012, endPoint y: 346, distance: 82.3
click at [1012, 346] on div "Pour naviguer, appuyez sur les touches fléchées. MONTI Caffe' BAR" at bounding box center [1093, 370] width 437 height 654
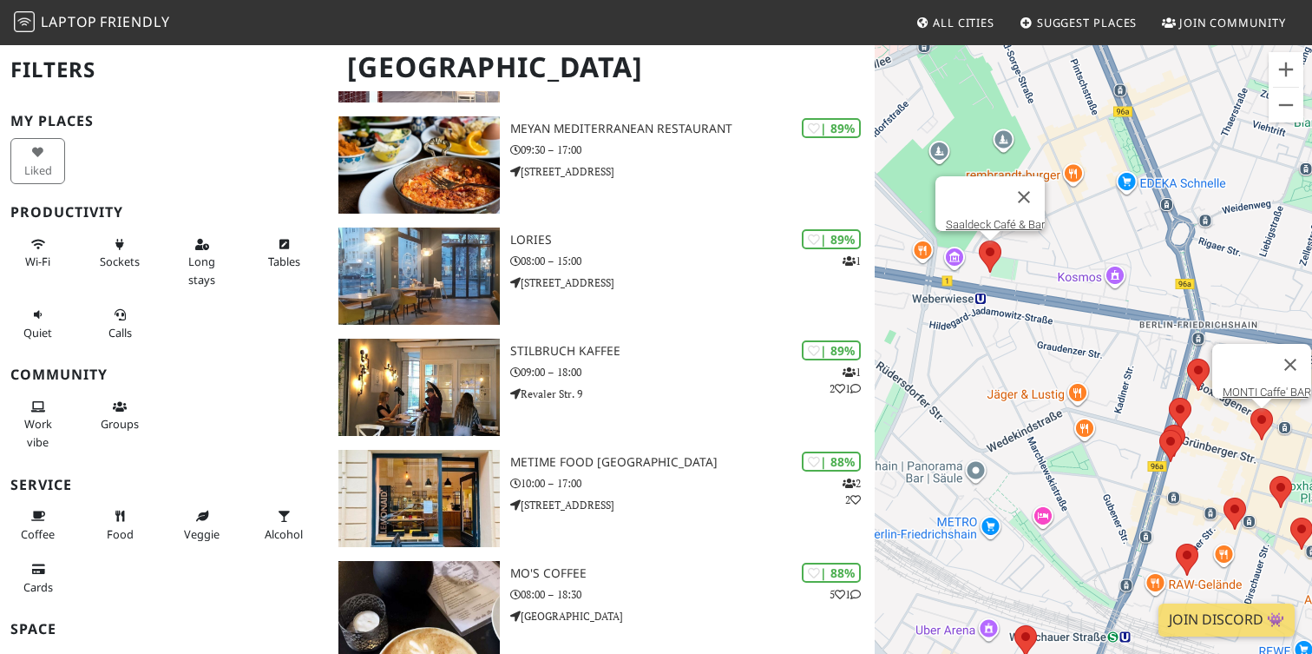
click at [979, 240] on area at bounding box center [979, 240] width 0 height 0
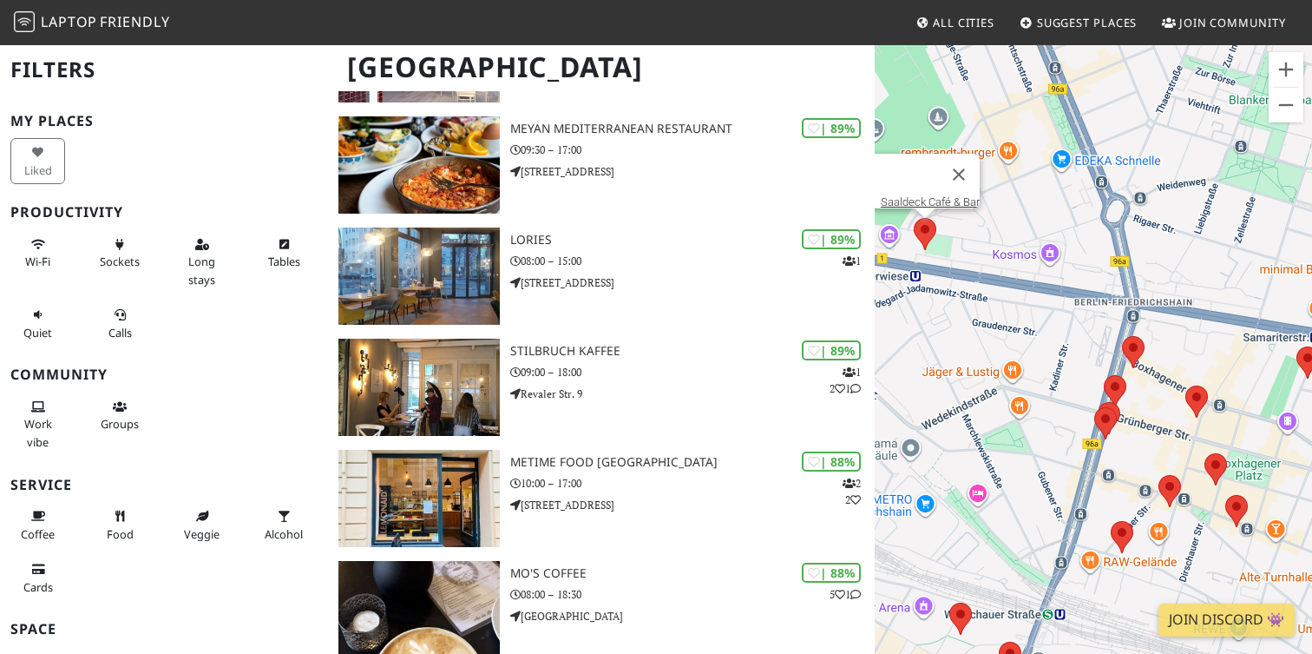
drag, startPoint x: 1069, startPoint y: 352, endPoint x: 962, endPoint y: 312, distance: 115.1
click at [962, 312] on div "Pour naviguer, appuyez sur les touches fléchées. Saaldeck Café & Bar" at bounding box center [1093, 370] width 437 height 654
